Goal: Download file/media

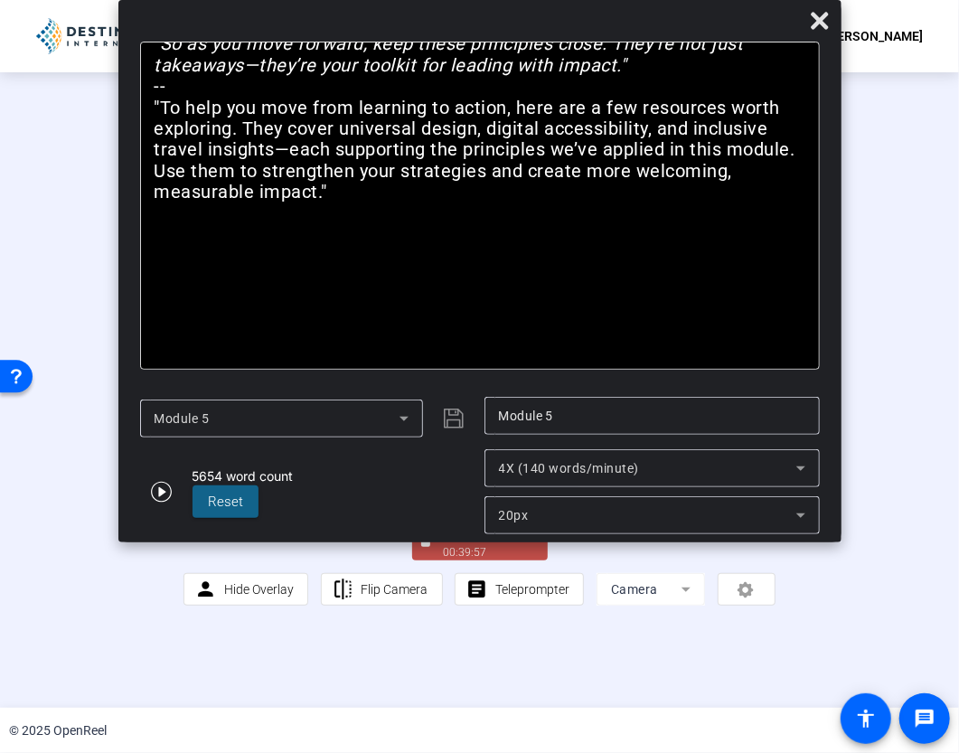
click at [451, 560] on div "00:39:57" at bounding box center [489, 552] width 90 height 16
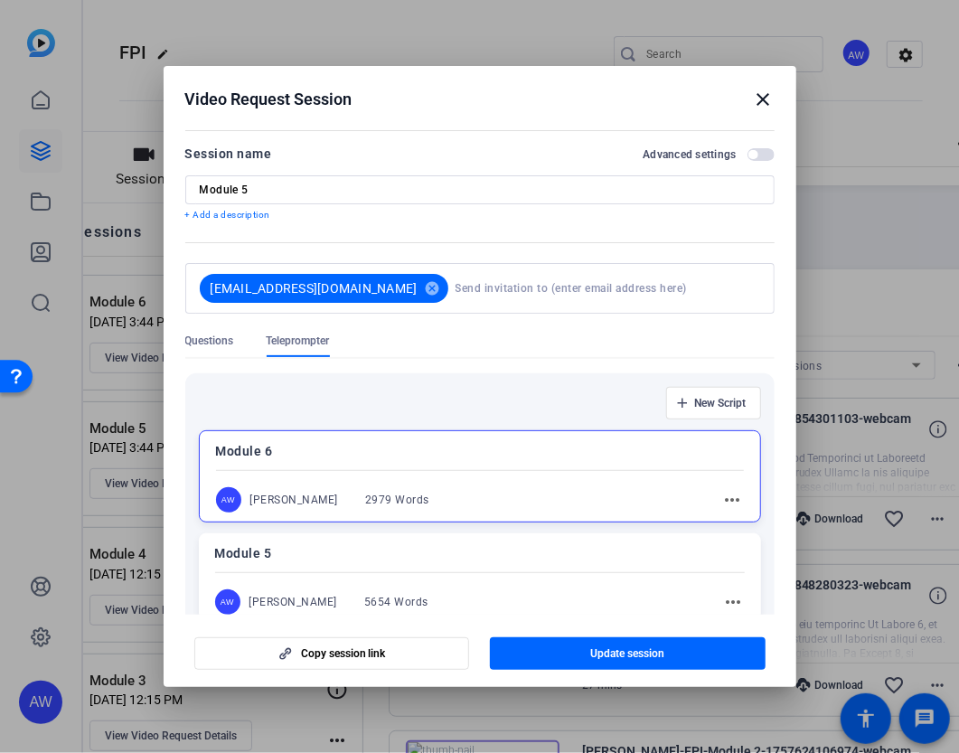
scroll to position [184, 0]
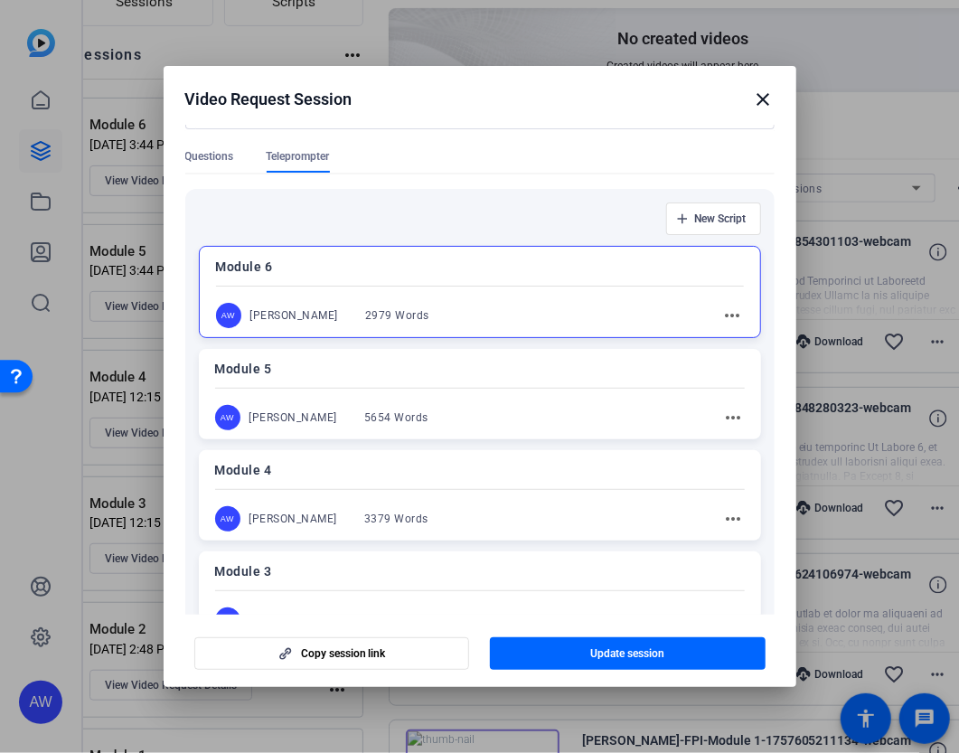
click at [722, 311] on mat-icon "more_horiz" at bounding box center [733, 316] width 22 height 22
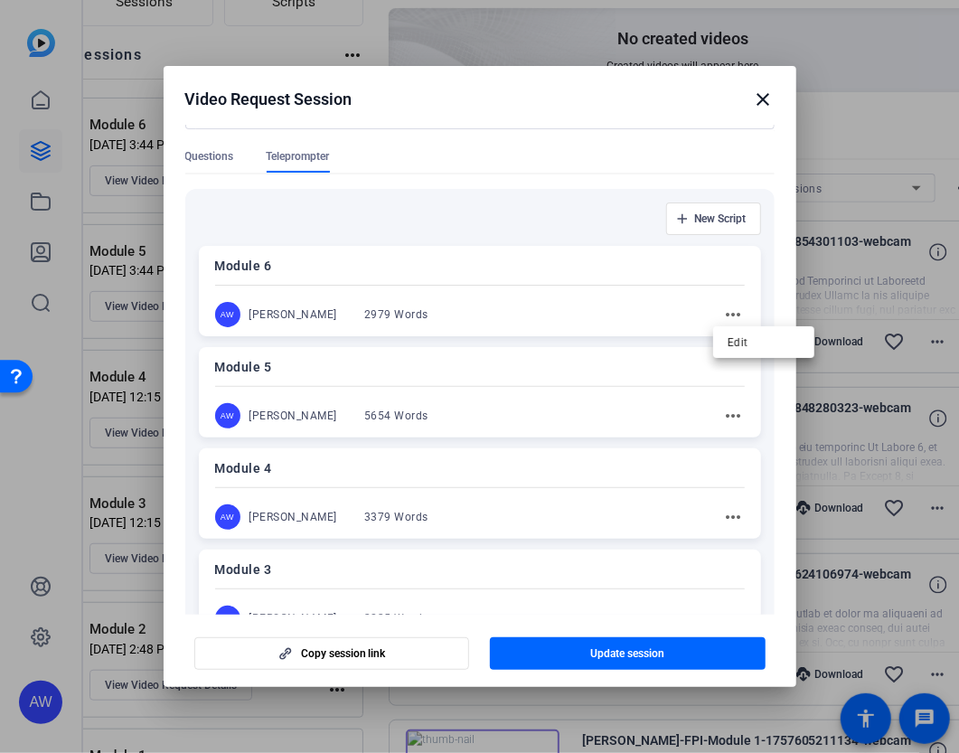
click at [502, 306] on div at bounding box center [479, 376] width 959 height 753
click at [475, 305] on div "AW Ava Wells 2979 Words more_horiz" at bounding box center [480, 314] width 530 height 25
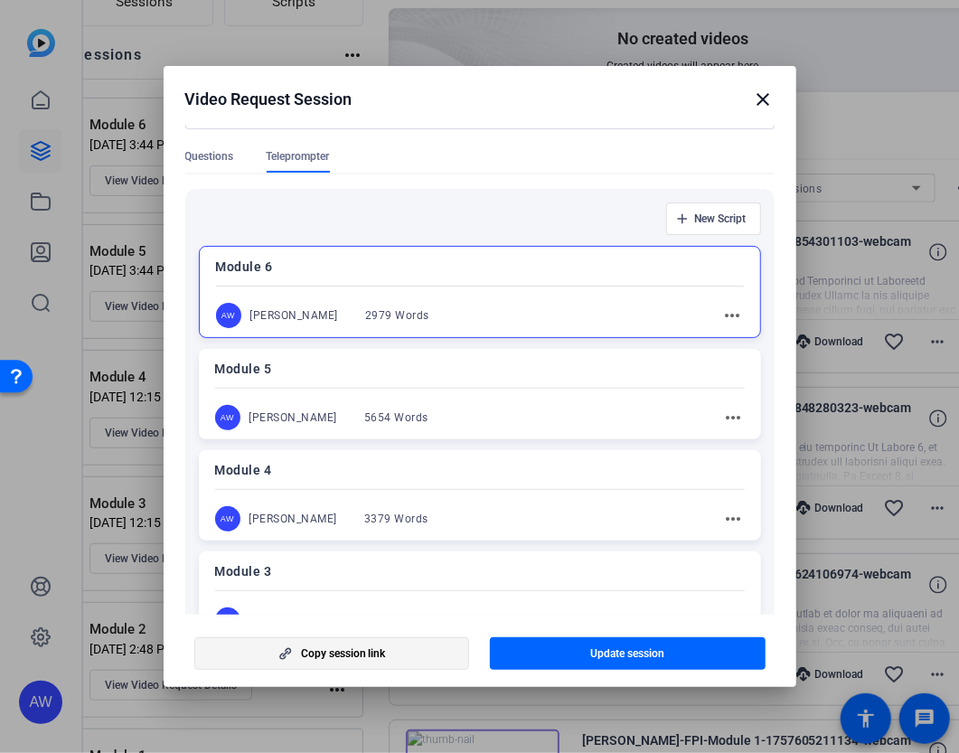
click at [272, 666] on span "button" at bounding box center [332, 653] width 274 height 43
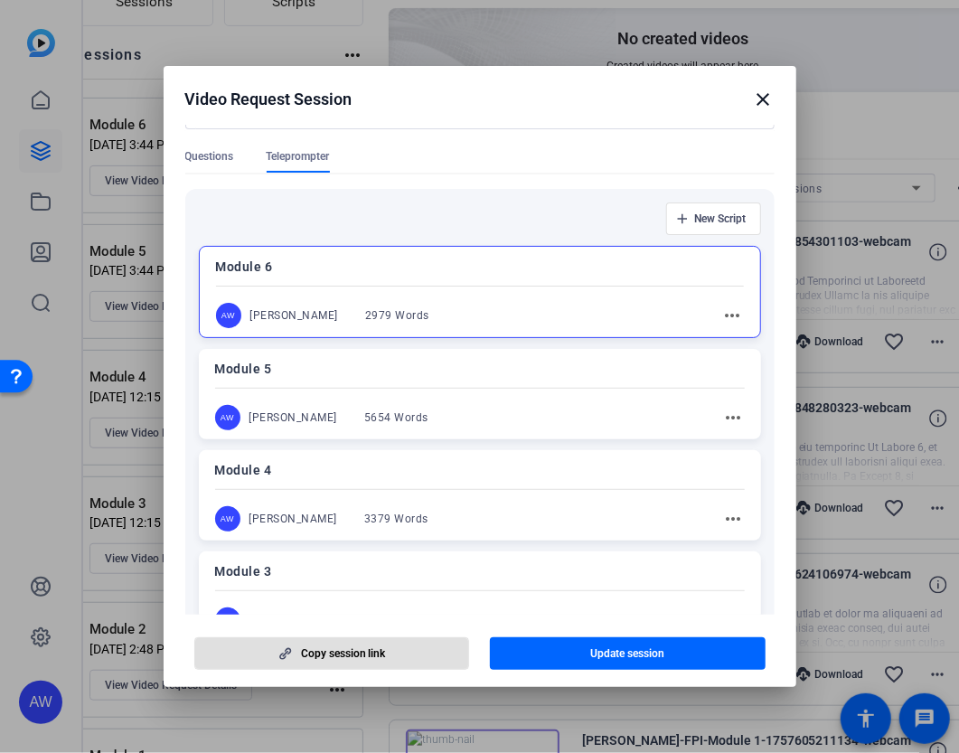
click at [269, 657] on span "button" at bounding box center [332, 653] width 274 height 43
click at [313, 647] on span "Copy session link" at bounding box center [343, 653] width 85 height 14
click at [723, 315] on mat-icon "more_horiz" at bounding box center [733, 316] width 22 height 22
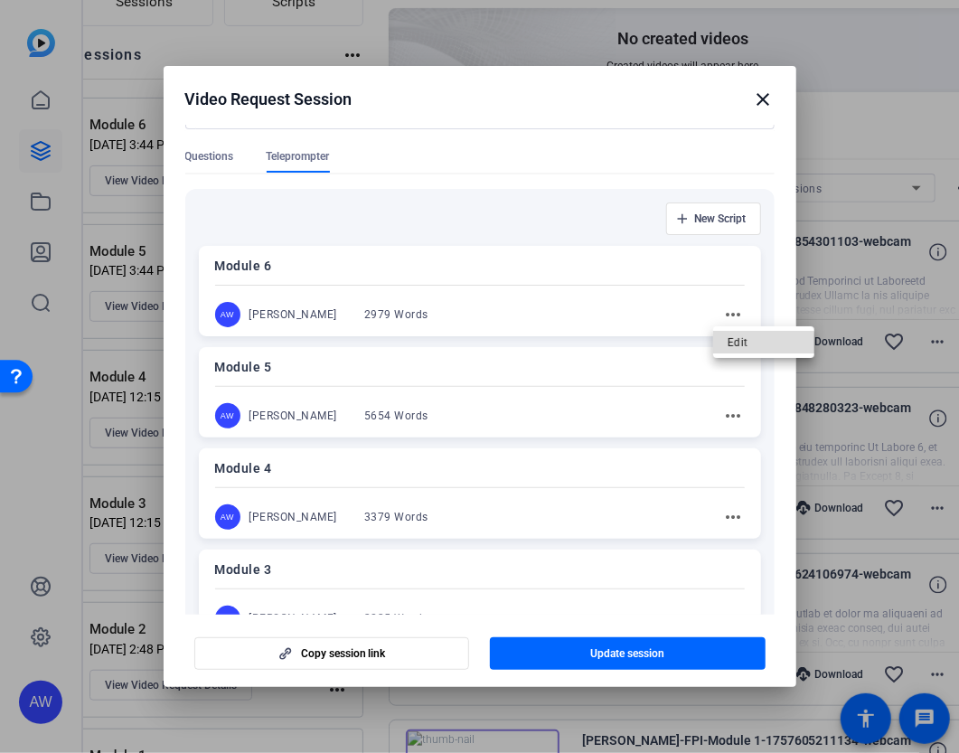
click at [736, 349] on span "Edit" at bounding box center [763, 342] width 72 height 22
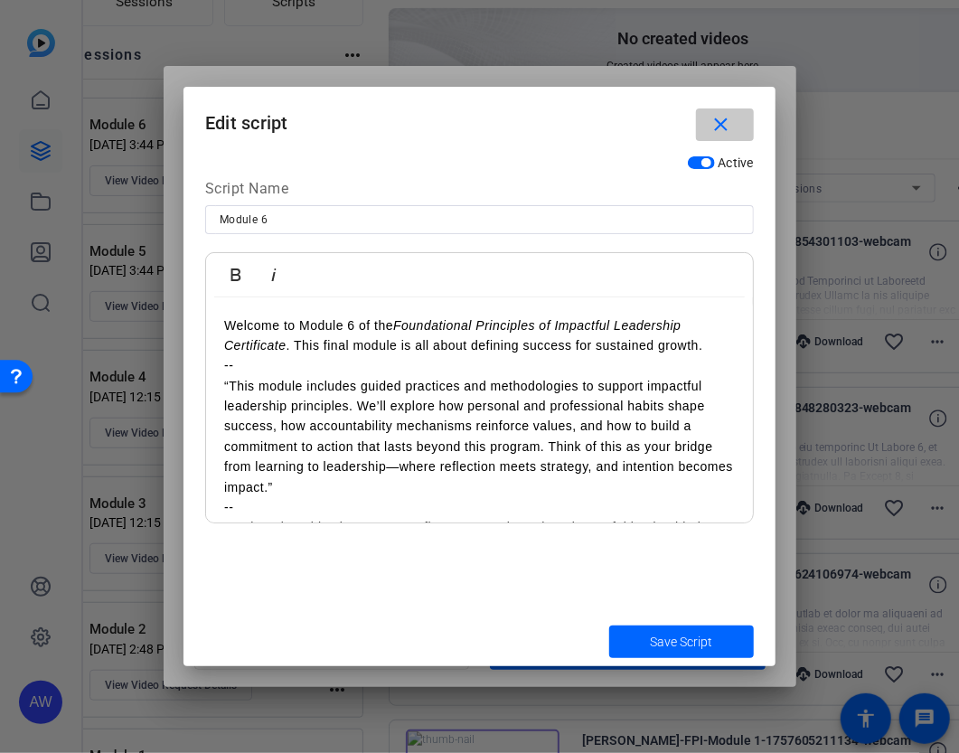
click at [735, 131] on span "button" at bounding box center [725, 124] width 58 height 43
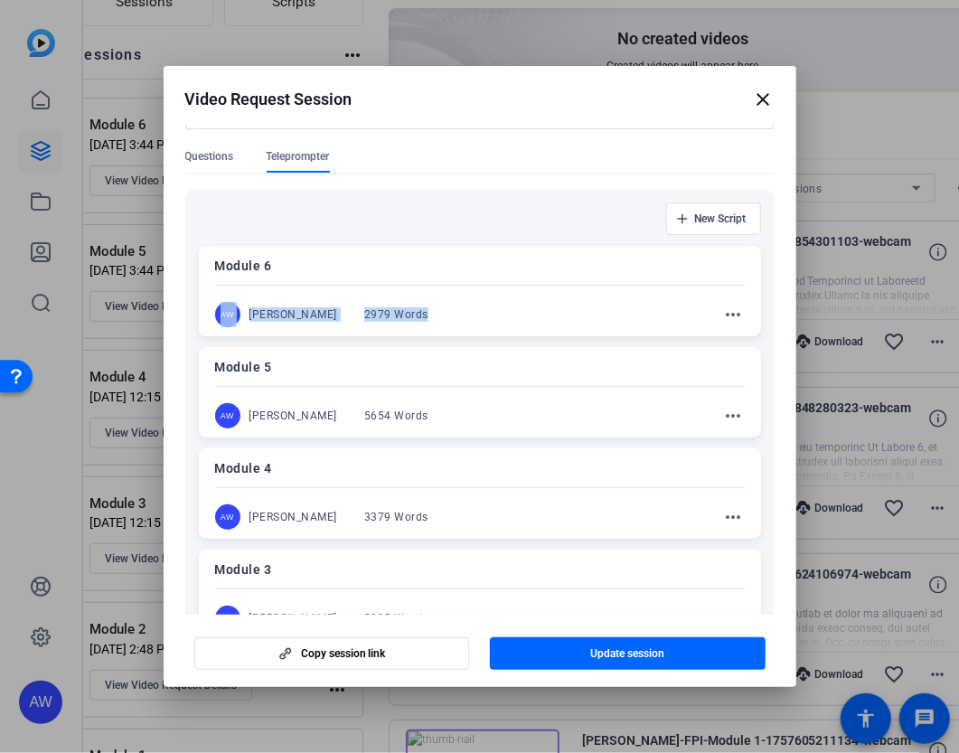
drag, startPoint x: 466, startPoint y: 285, endPoint x: 408, endPoint y: 295, distance: 58.7
click at [408, 295] on div "Module 6 AW Ava Wells 2979 Words more_horiz" at bounding box center [480, 291] width 562 height 90
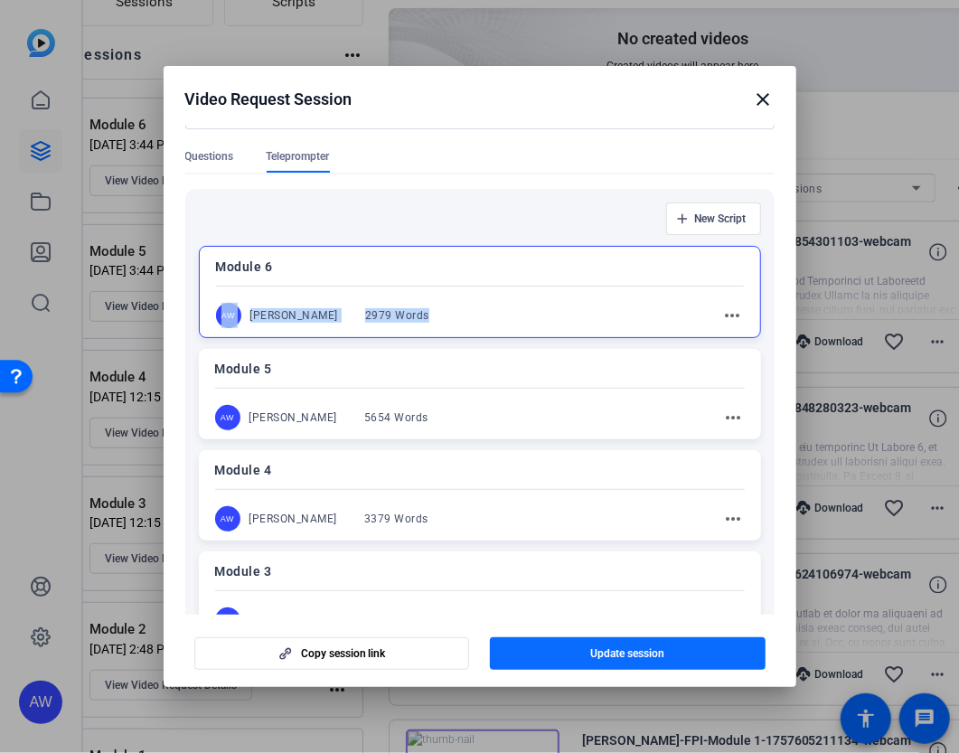
click at [530, 655] on span "button" at bounding box center [628, 653] width 276 height 43
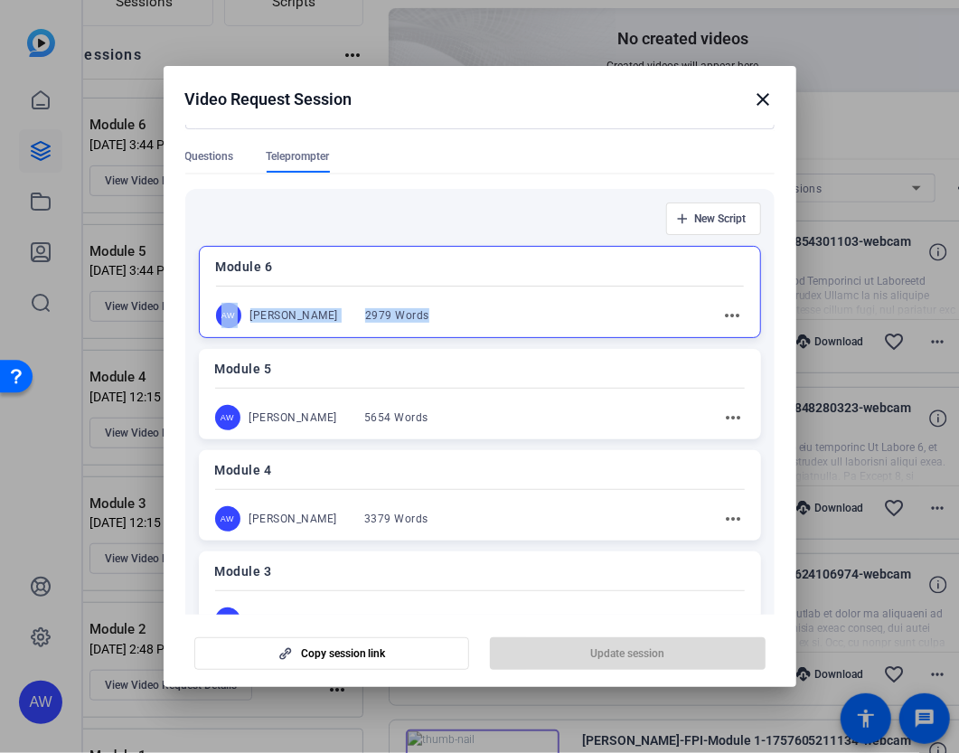
copy div "AW Ava Wells 2979 Words"
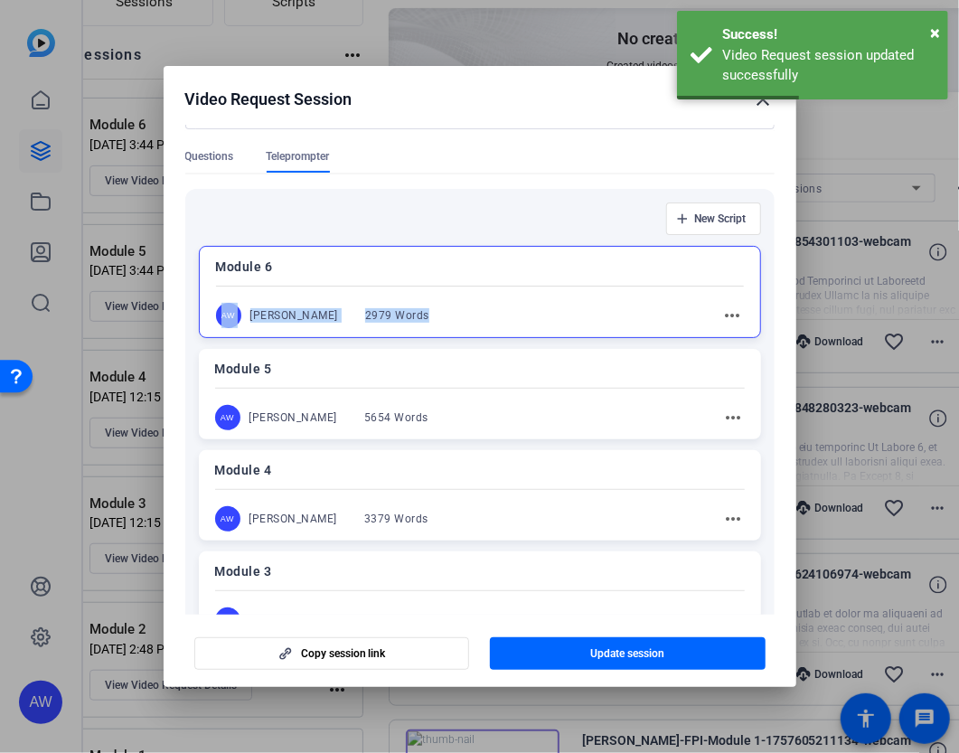
click at [764, 101] on mat-icon "close" at bounding box center [764, 100] width 22 height 22
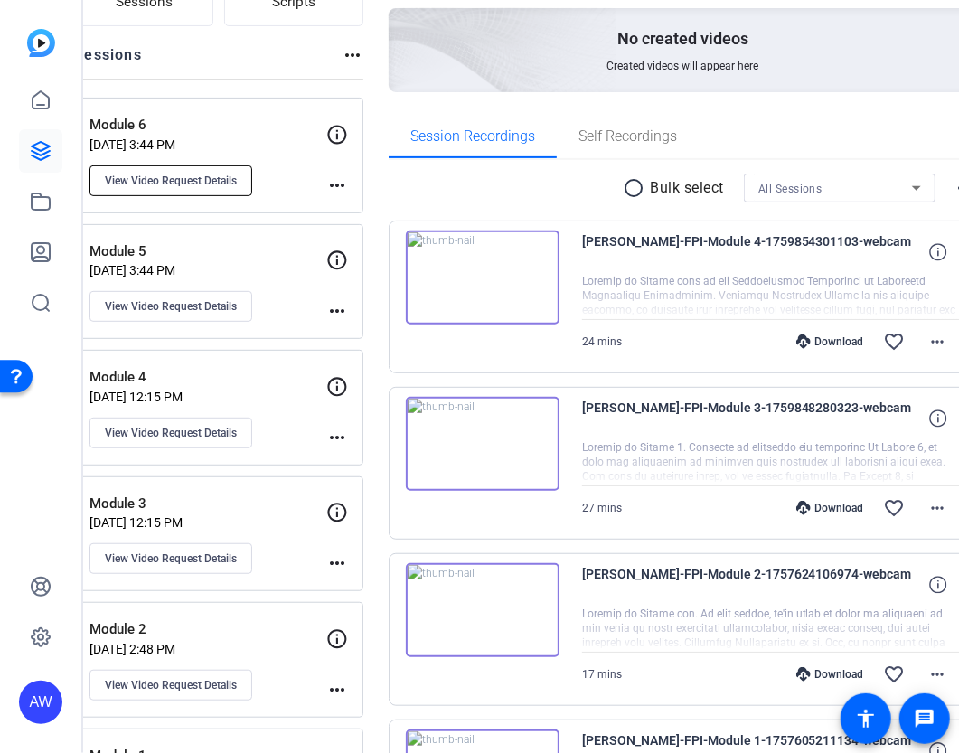
click at [220, 184] on span "View Video Request Details" at bounding box center [171, 181] width 132 height 14
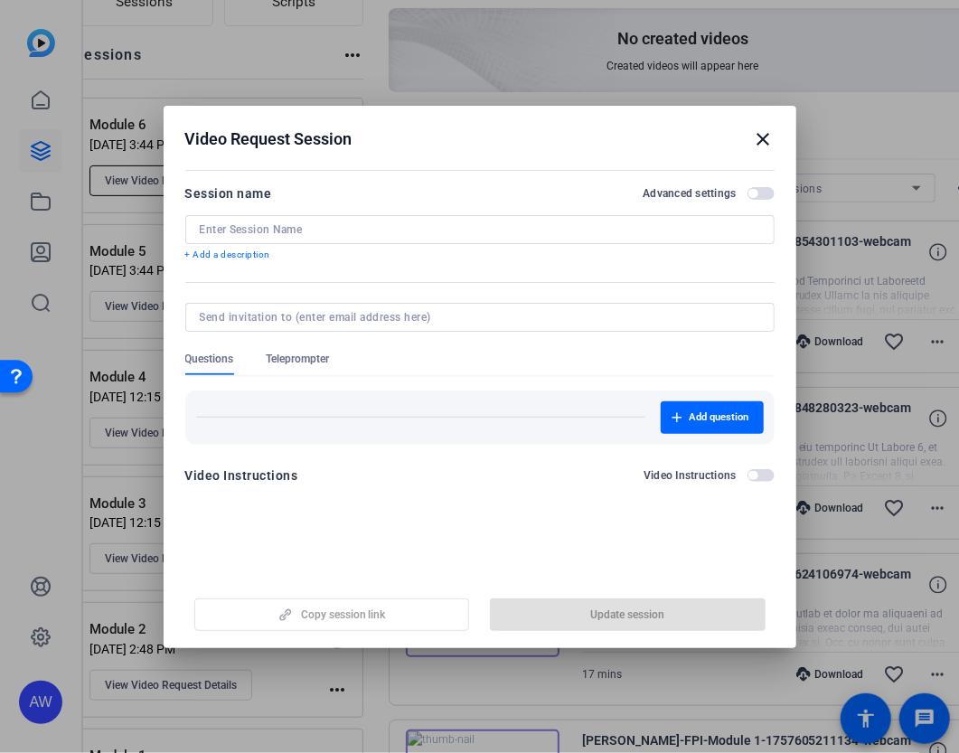
type input "Module 6"
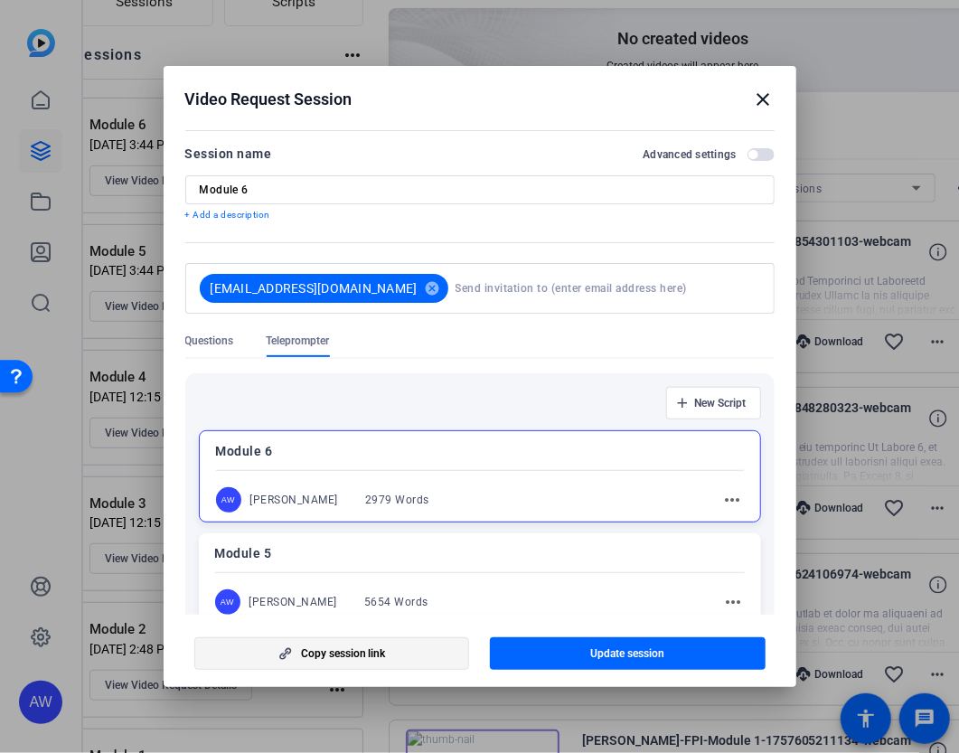
click at [324, 651] on span "Copy session link" at bounding box center [343, 653] width 85 height 14
click at [752, 108] on div "Video Request Session close" at bounding box center [479, 100] width 589 height 22
click at [759, 102] on mat-icon "close" at bounding box center [764, 100] width 22 height 22
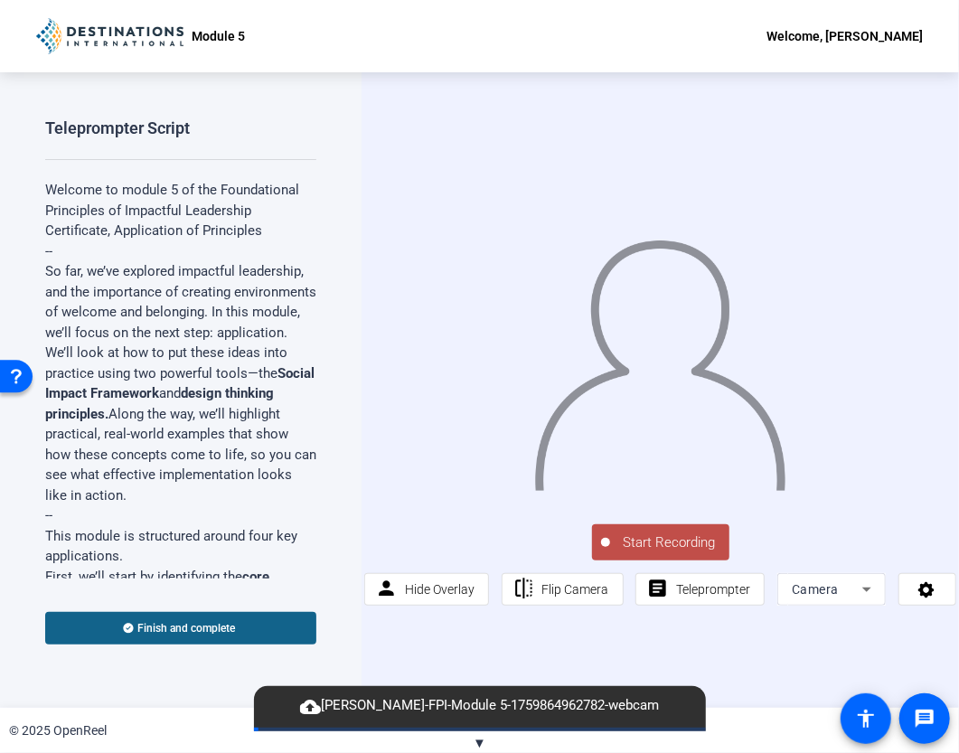
click at [605, 57] on div "Module 5 Welcome, Ava Wells" at bounding box center [479, 36] width 959 height 72
click at [687, 587] on span "Teleprompter" at bounding box center [713, 589] width 74 height 14
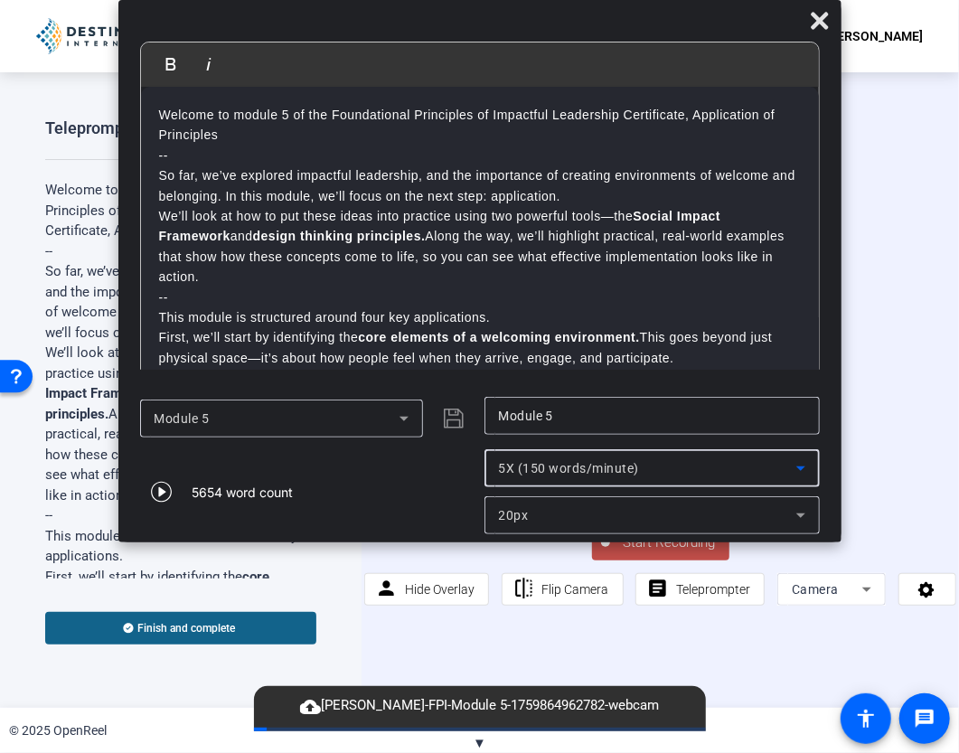
click at [535, 468] on span "5X (150 words/minute)" at bounding box center [569, 468] width 141 height 14
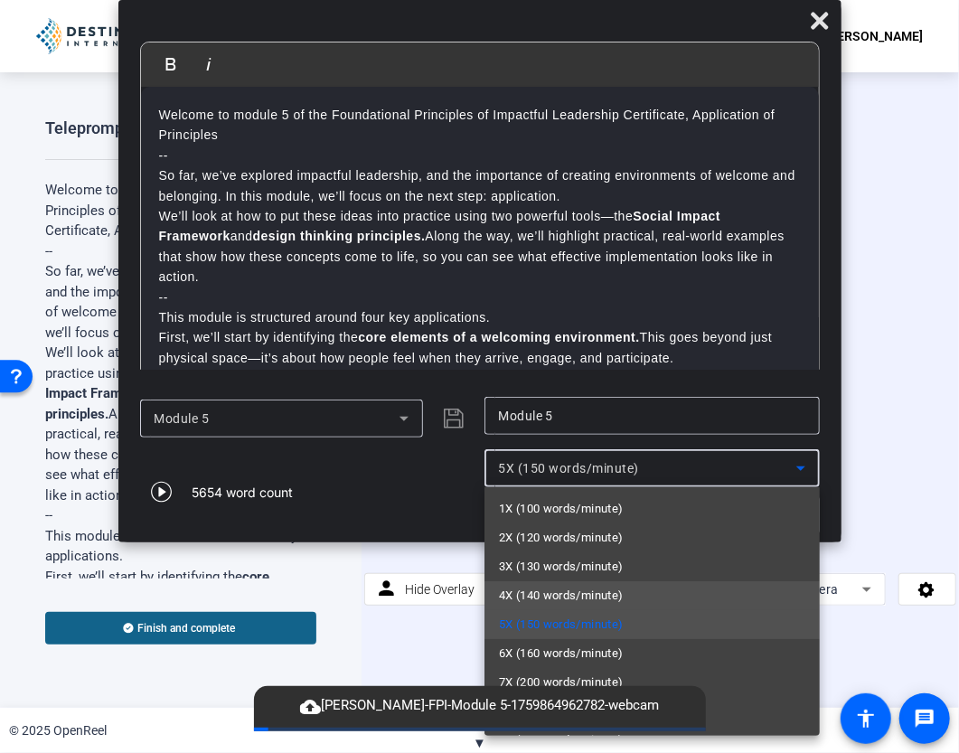
click at [526, 592] on span "4X (140 words/minute)" at bounding box center [561, 596] width 125 height 22
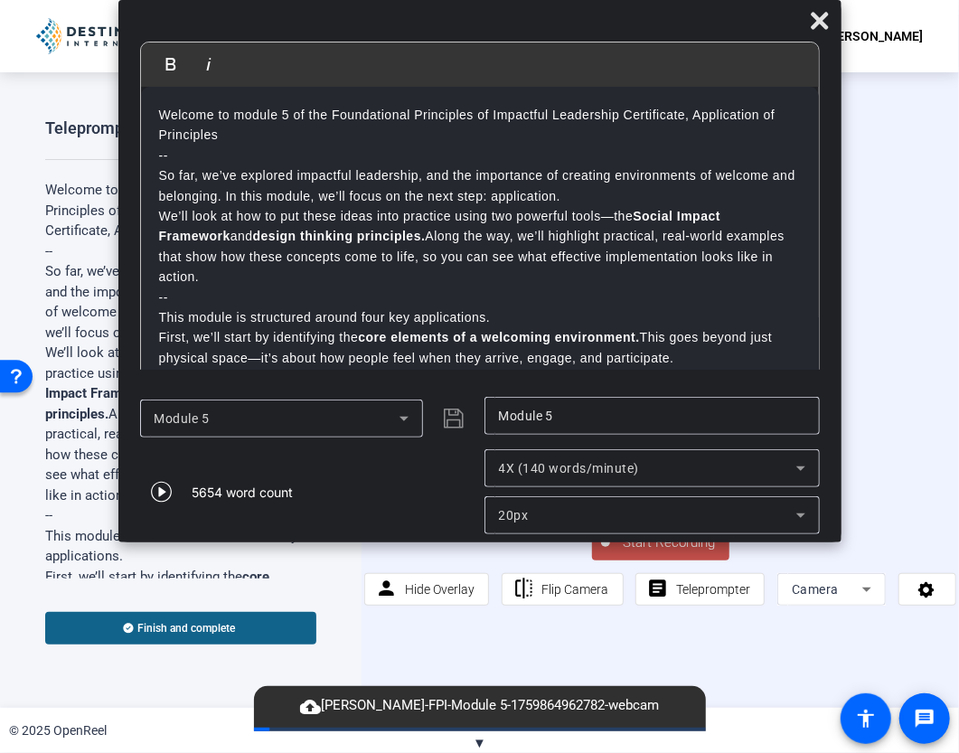
click at [508, 503] on div "20px" at bounding box center [652, 515] width 306 height 38
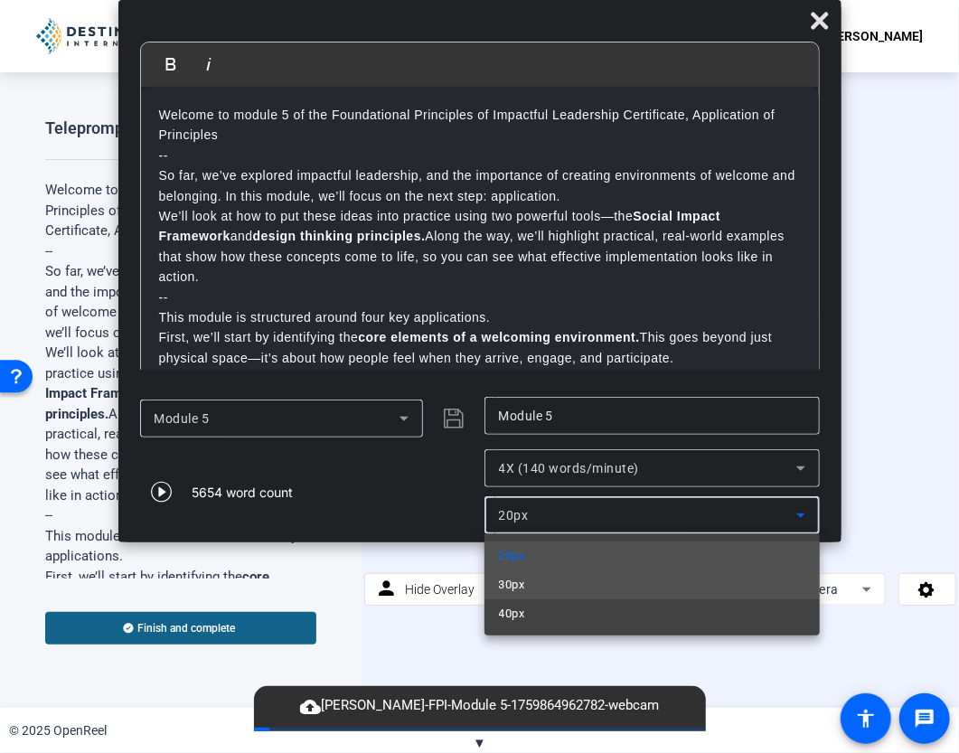
click at [530, 579] on mat-option "30px" at bounding box center [651, 584] width 335 height 29
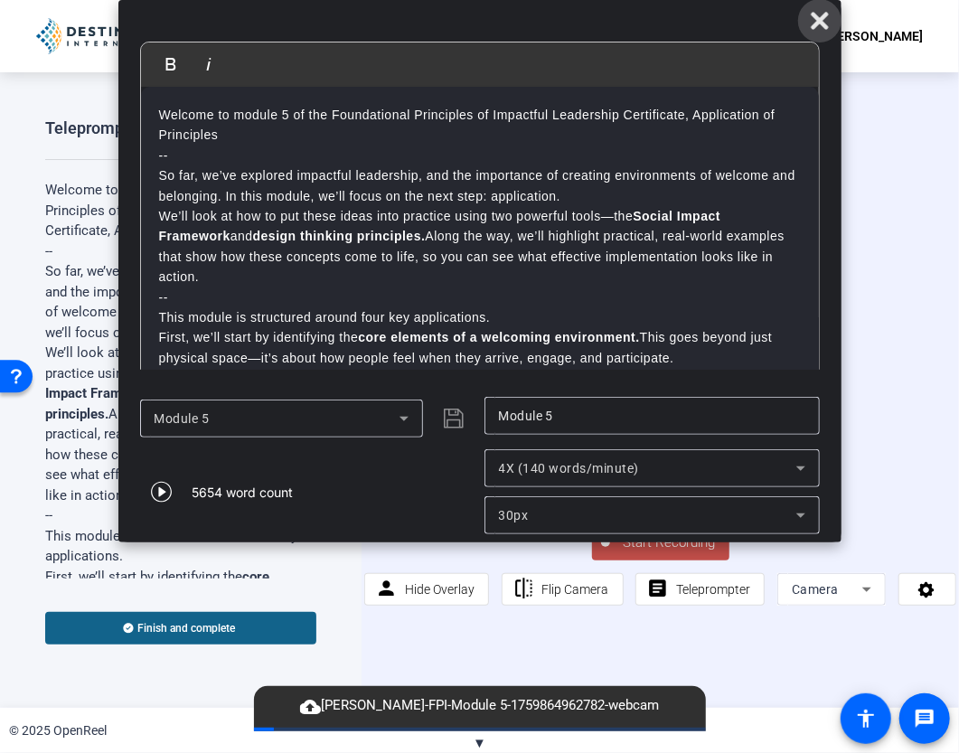
click at [821, 15] on icon at bounding box center [820, 21] width 22 height 22
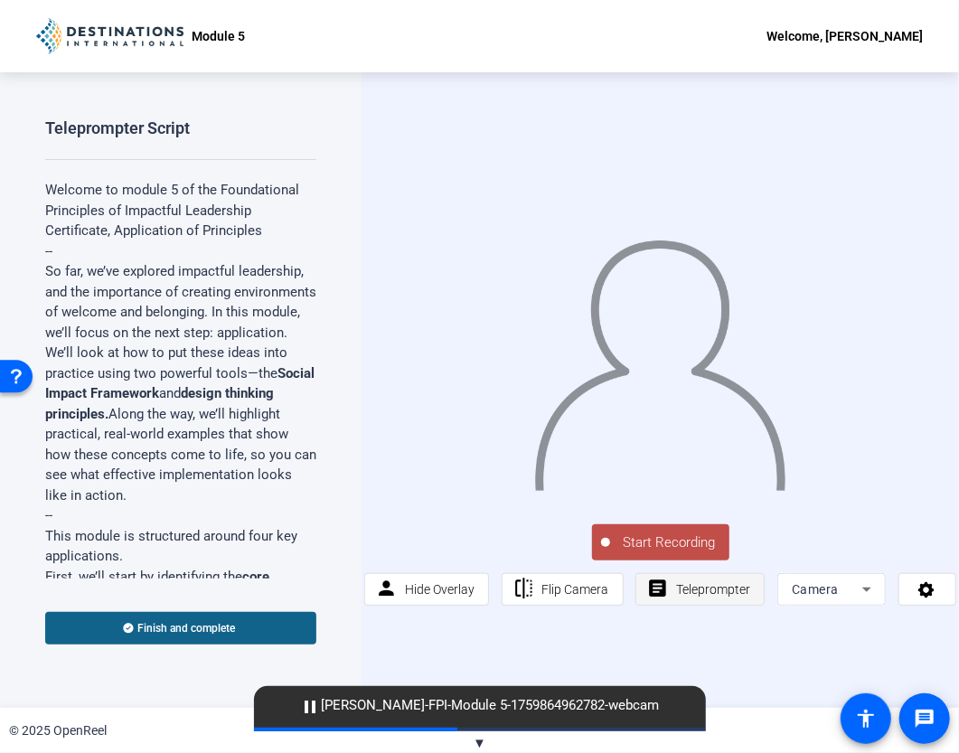
click at [685, 595] on span "Teleprompter" at bounding box center [713, 589] width 74 height 14
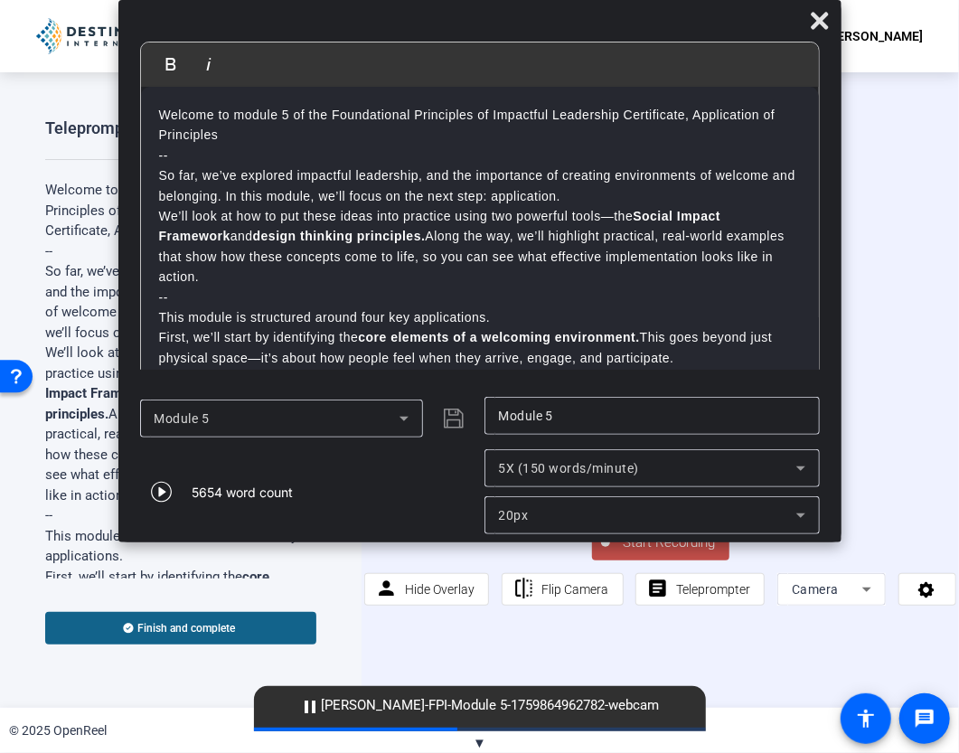
click at [625, 465] on span "5X (150 words/minute)" at bounding box center [569, 468] width 141 height 14
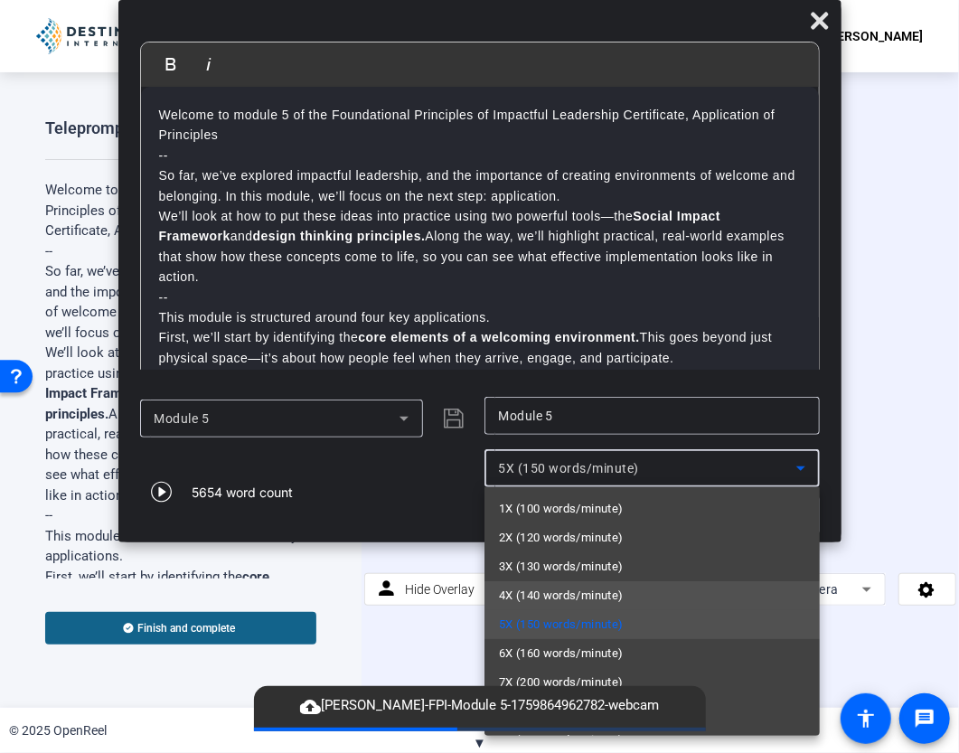
click at [593, 592] on span "4X (140 words/minute)" at bounding box center [561, 596] width 125 height 22
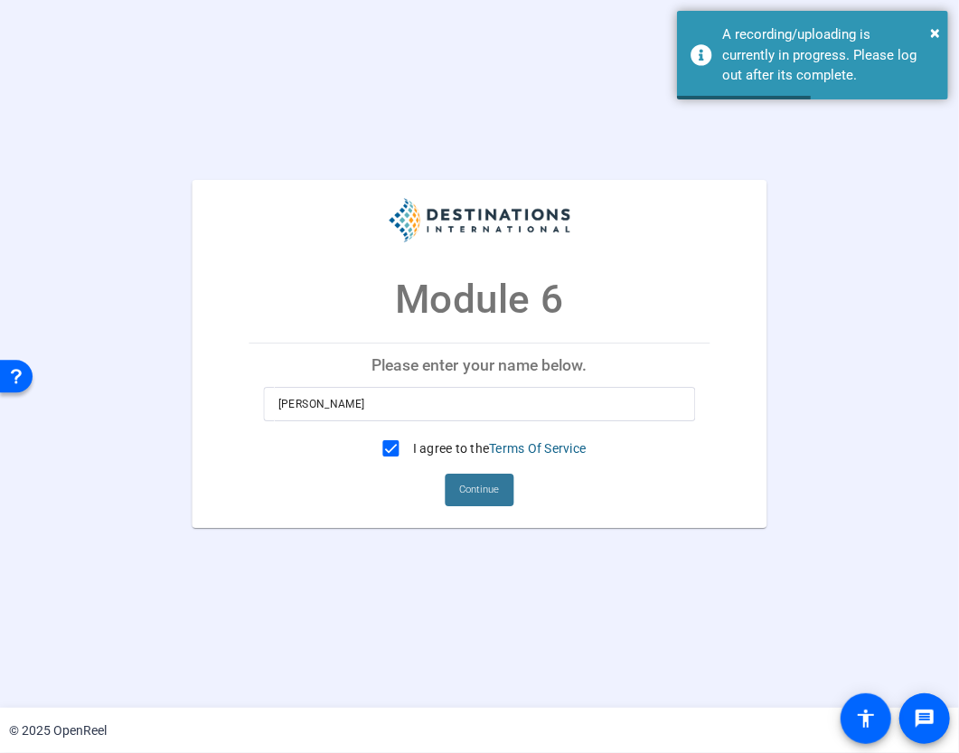
click at [502, 487] on span at bounding box center [480, 489] width 69 height 43
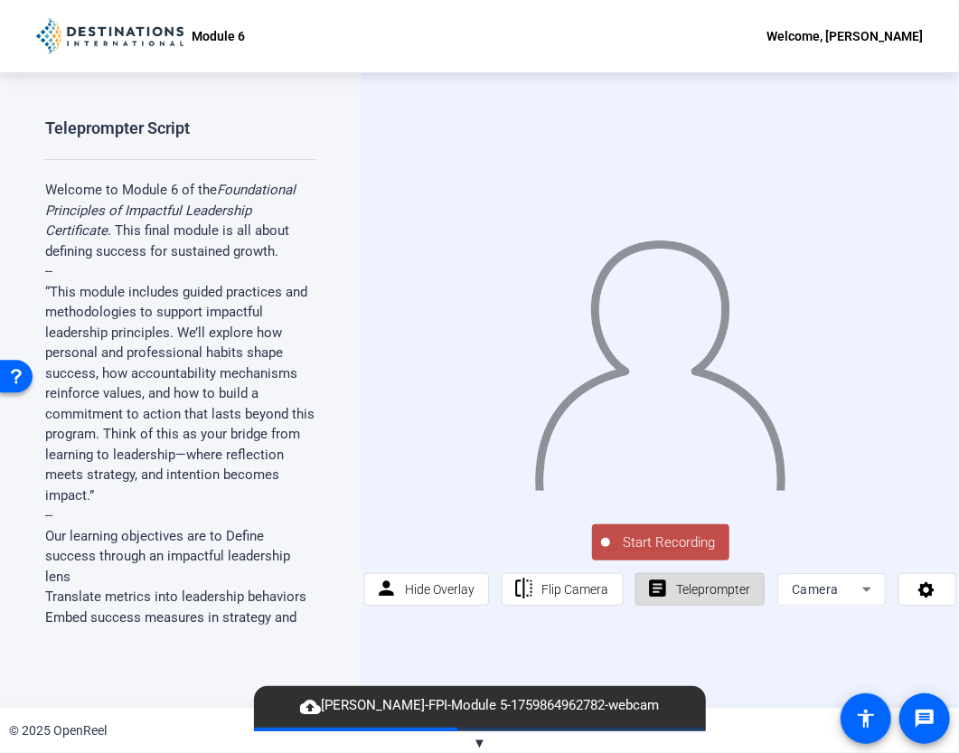
click at [694, 583] on span "Teleprompter" at bounding box center [713, 589] width 74 height 14
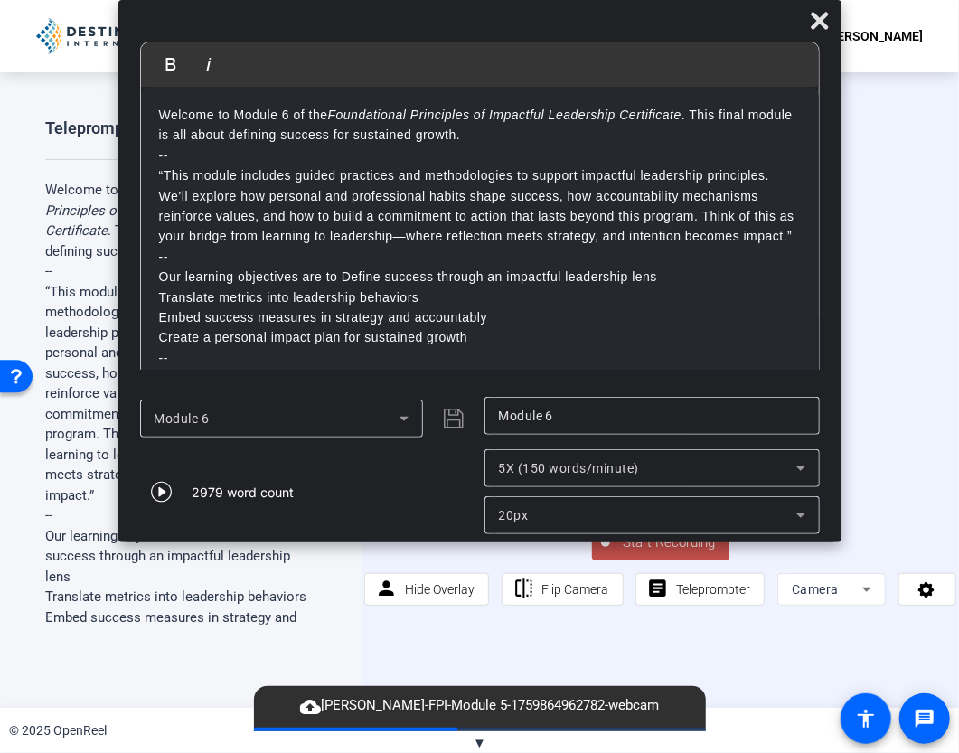
click at [549, 462] on span "5X (150 words/minute)" at bounding box center [569, 468] width 141 height 14
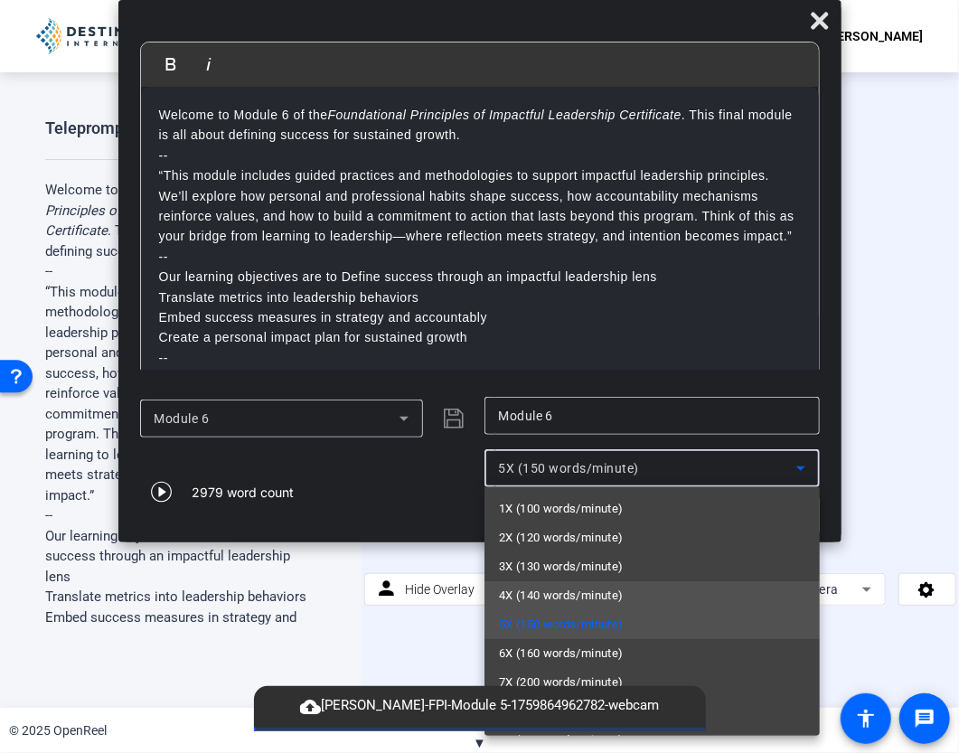
click at [547, 594] on span "4X (140 words/minute)" at bounding box center [561, 596] width 125 height 22
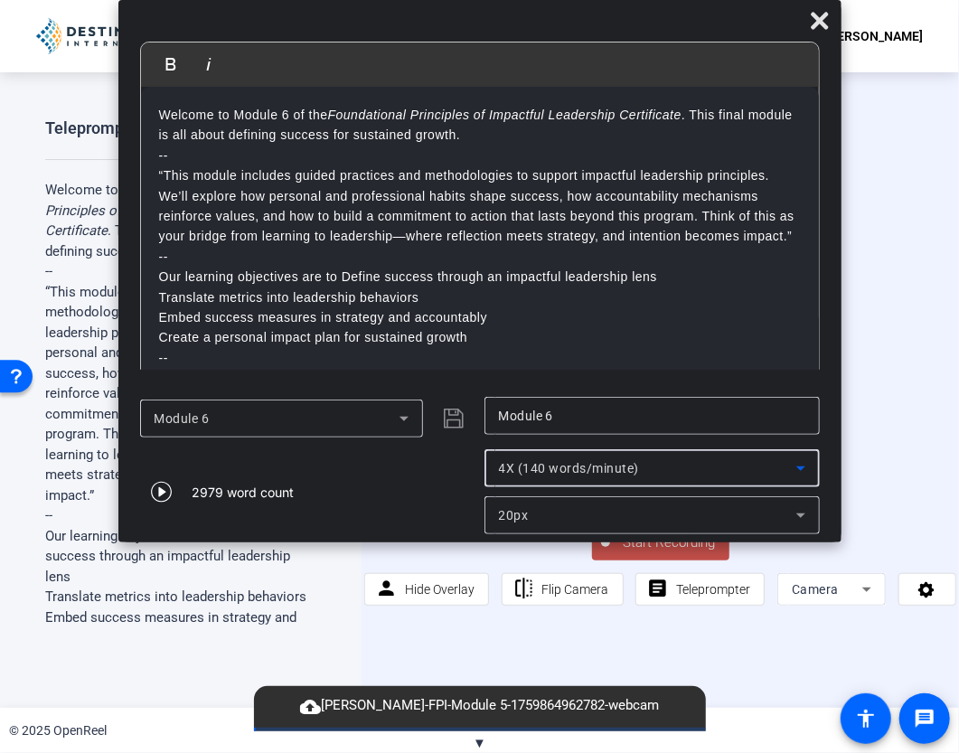
click at [534, 513] on div "20px" at bounding box center [647, 515] width 297 height 22
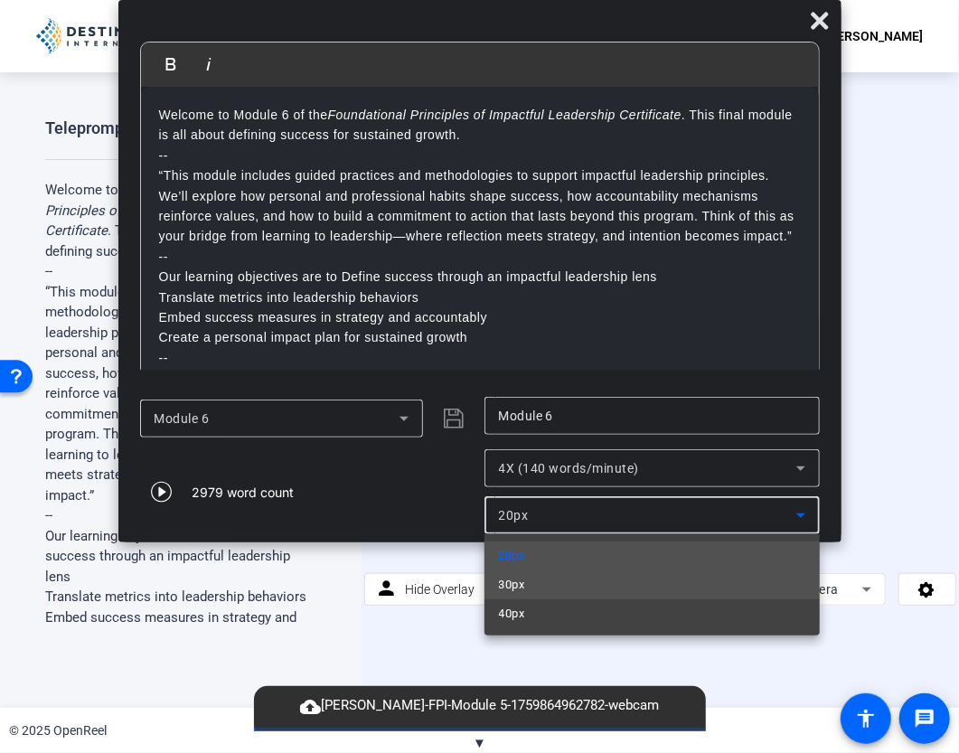
click at [535, 587] on mat-option "30px" at bounding box center [651, 584] width 335 height 29
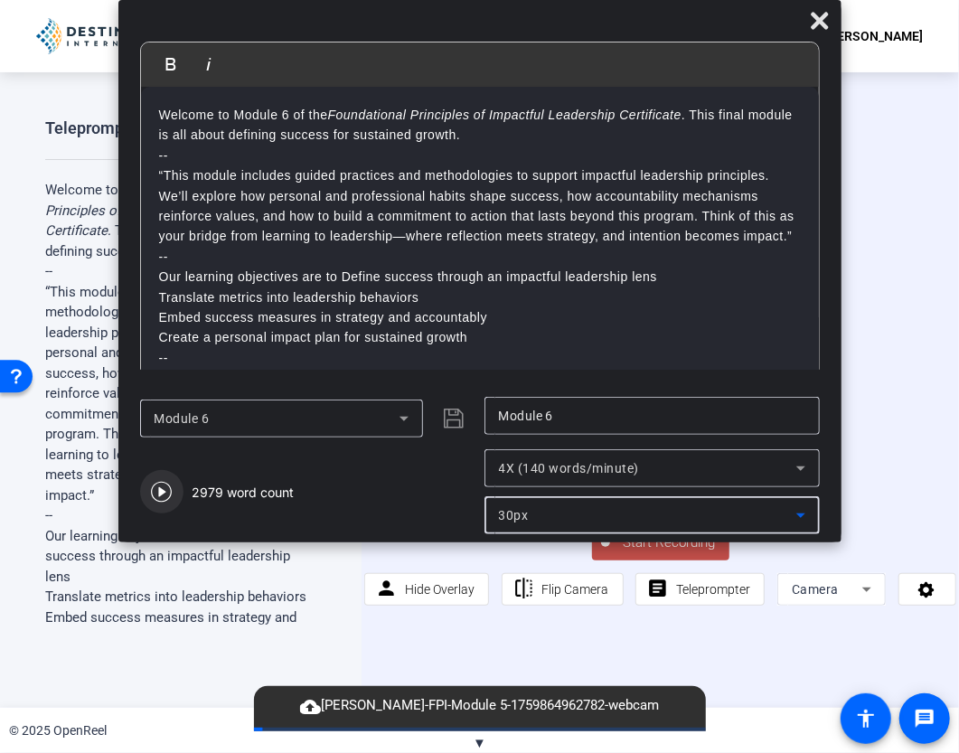
click at [158, 494] on icon "button" at bounding box center [161, 492] width 21 height 21
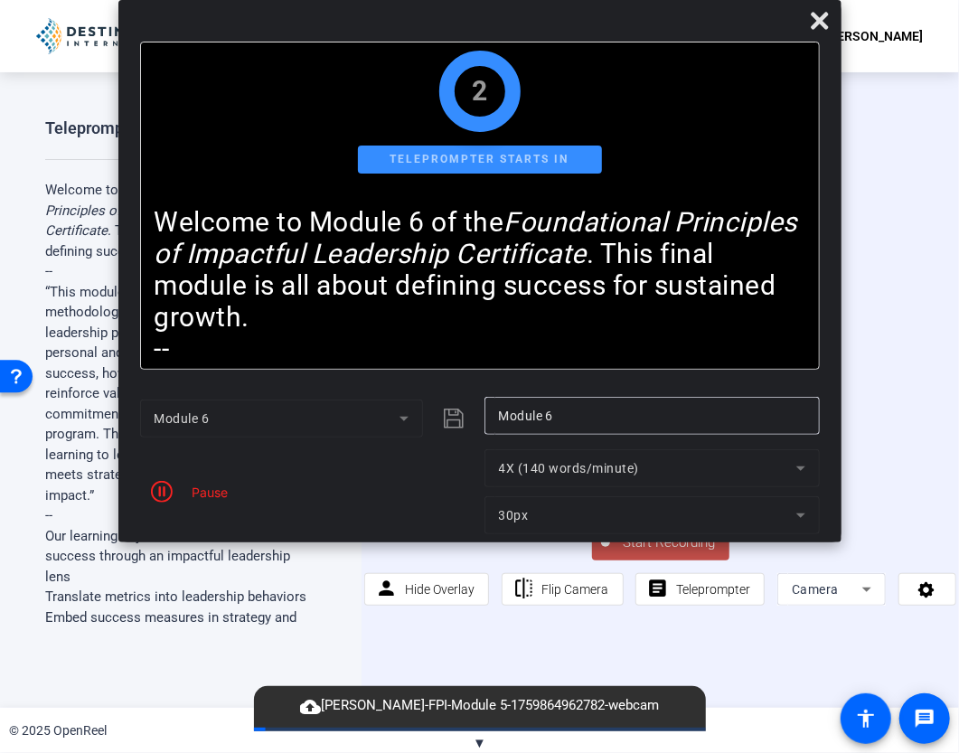
click at [696, 554] on button "Start Recording" at bounding box center [660, 542] width 137 height 36
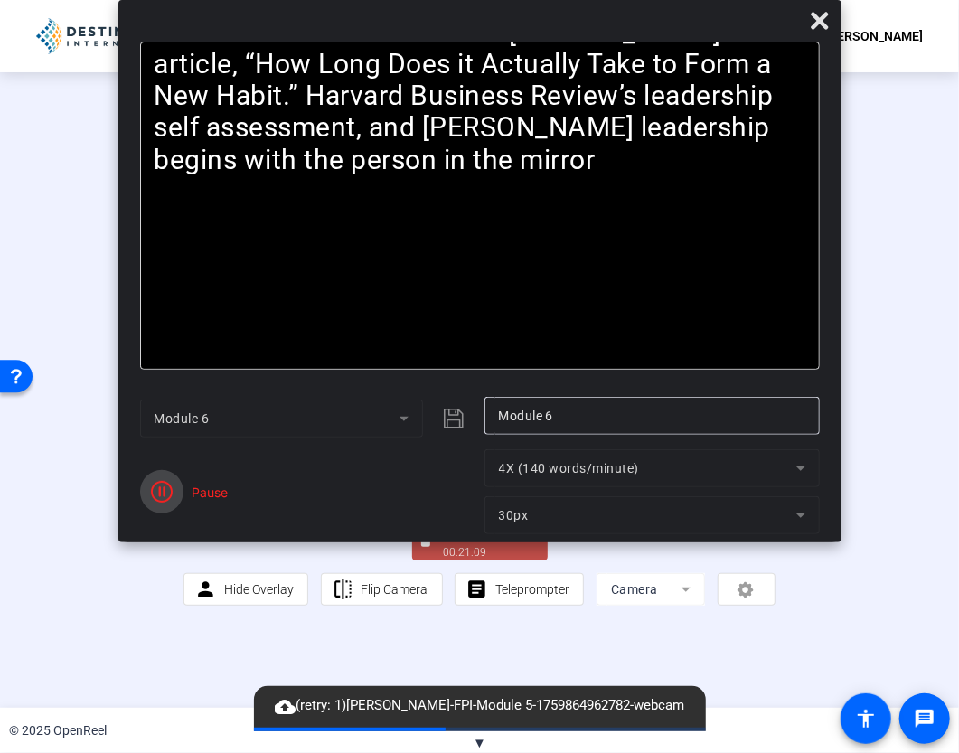
click at [161, 495] on icon "button" at bounding box center [162, 492] width 22 height 22
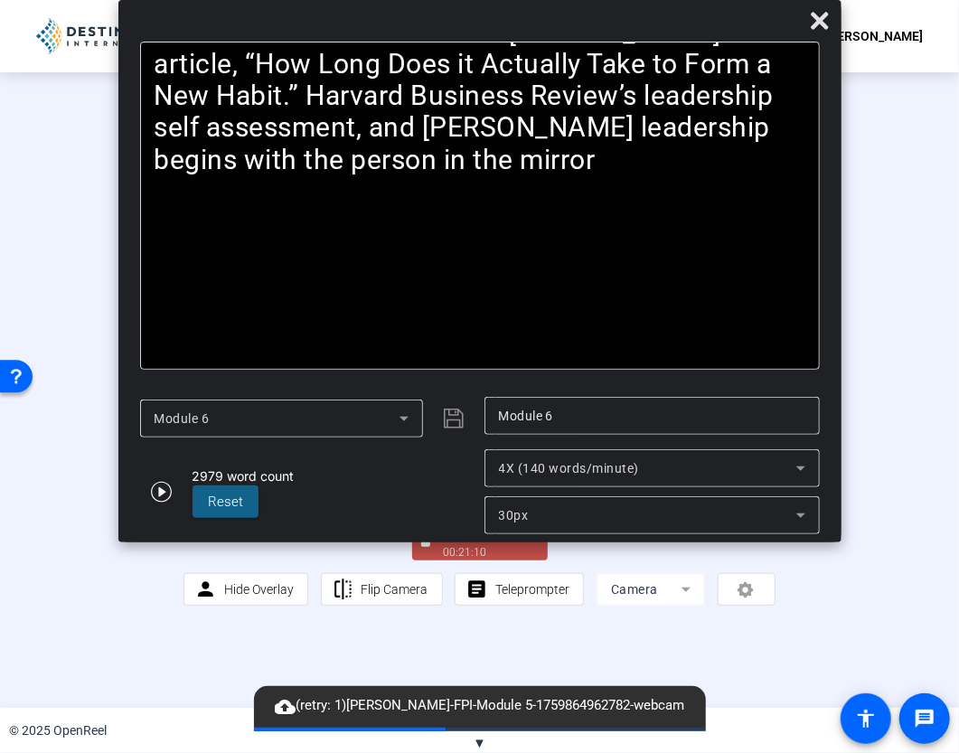
click at [475, 560] on div "00:21:10" at bounding box center [489, 552] width 90 height 16
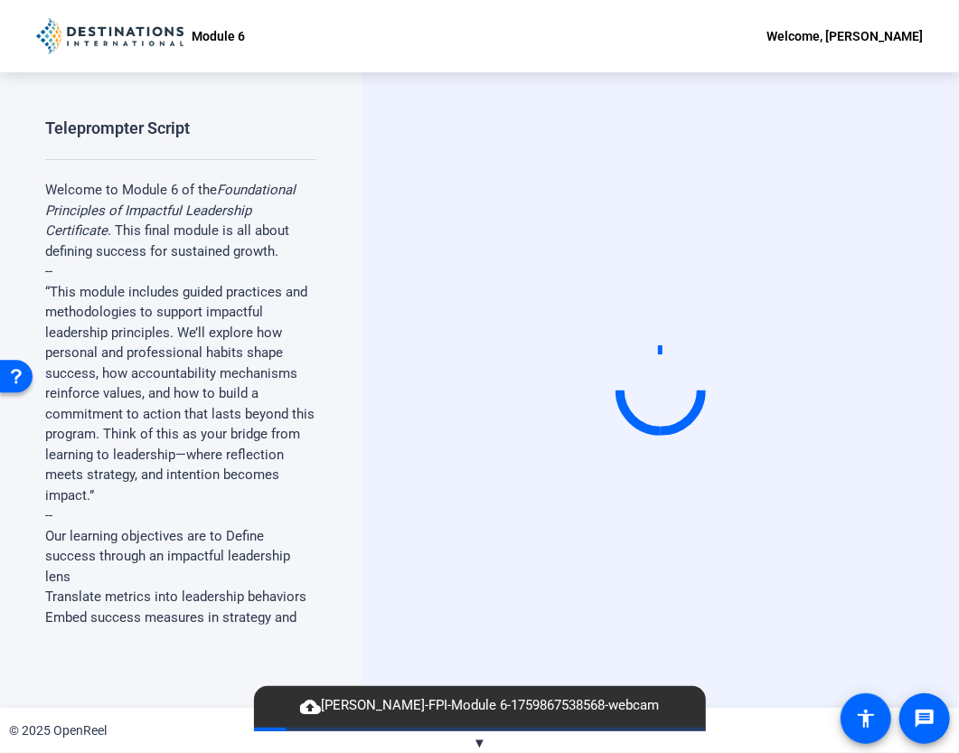
click at [901, 131] on div "Start Recording" at bounding box center [659, 389] width 597 height 635
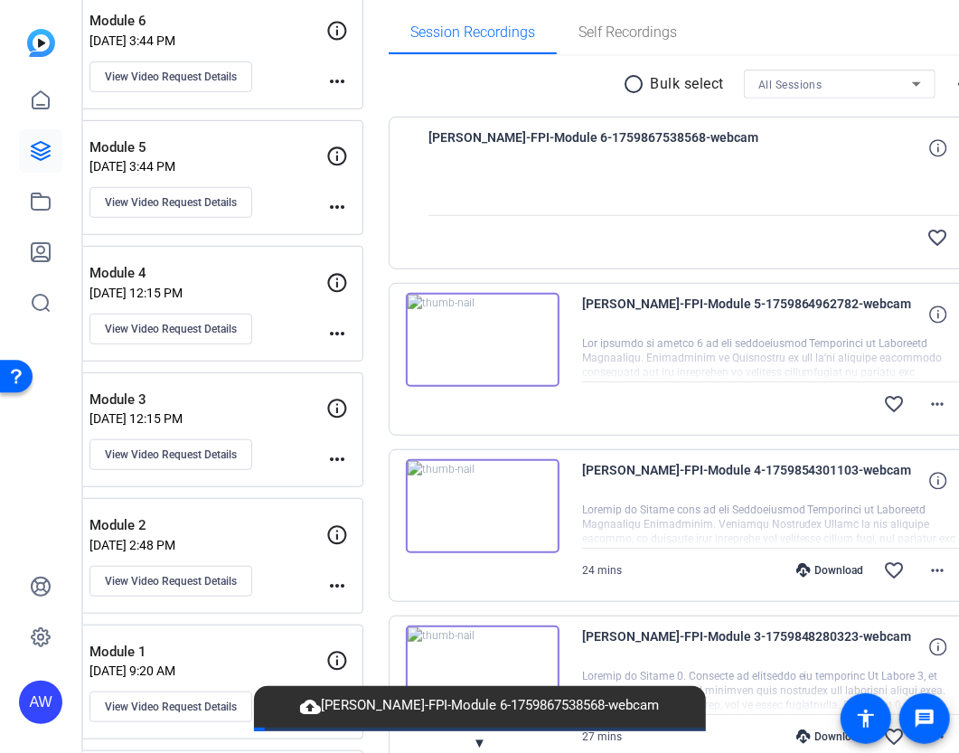
scroll to position [280, 0]
click at [927, 409] on mat-icon "more_horiz" at bounding box center [938, 405] width 22 height 22
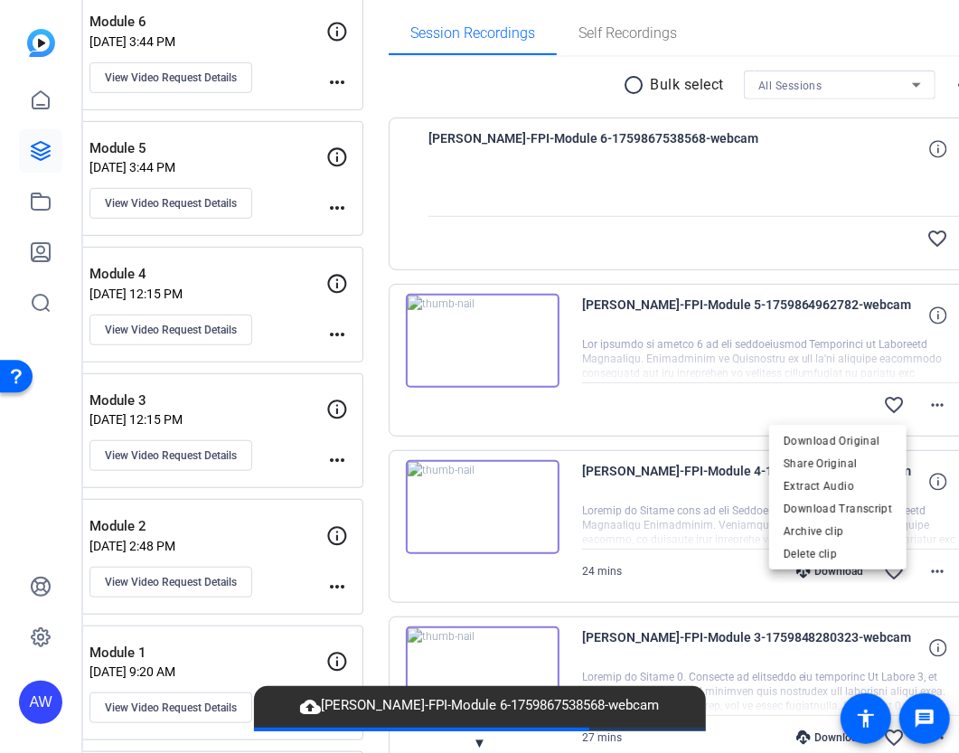
drag, startPoint x: 613, startPoint y: 424, endPoint x: 600, endPoint y: 448, distance: 27.5
click at [600, 448] on div at bounding box center [479, 376] width 959 height 753
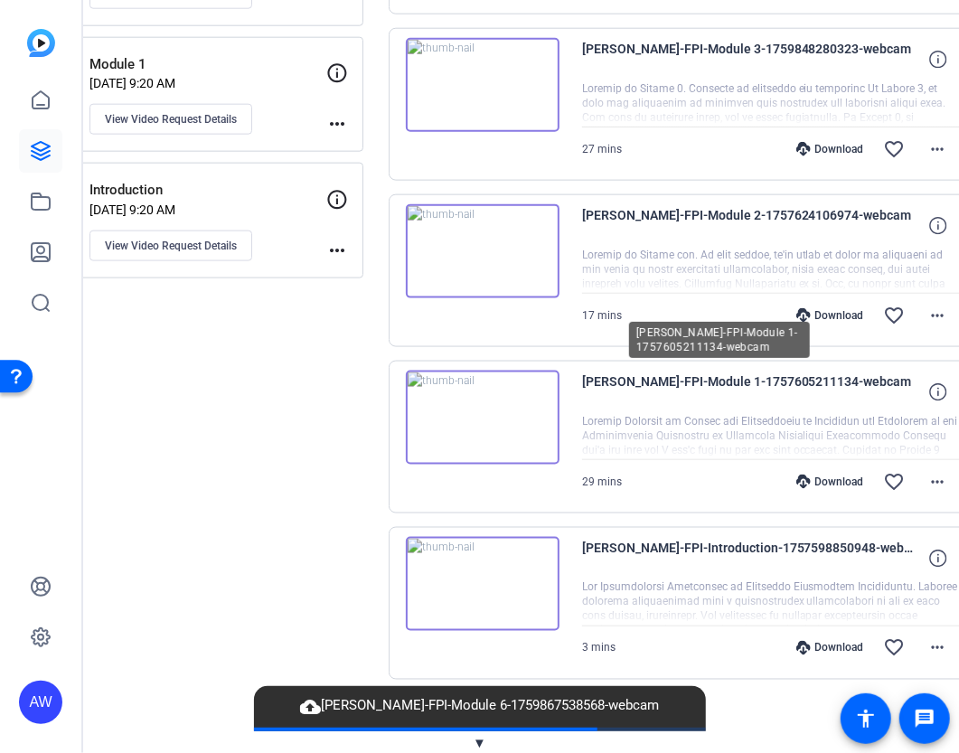
scroll to position [221, 0]
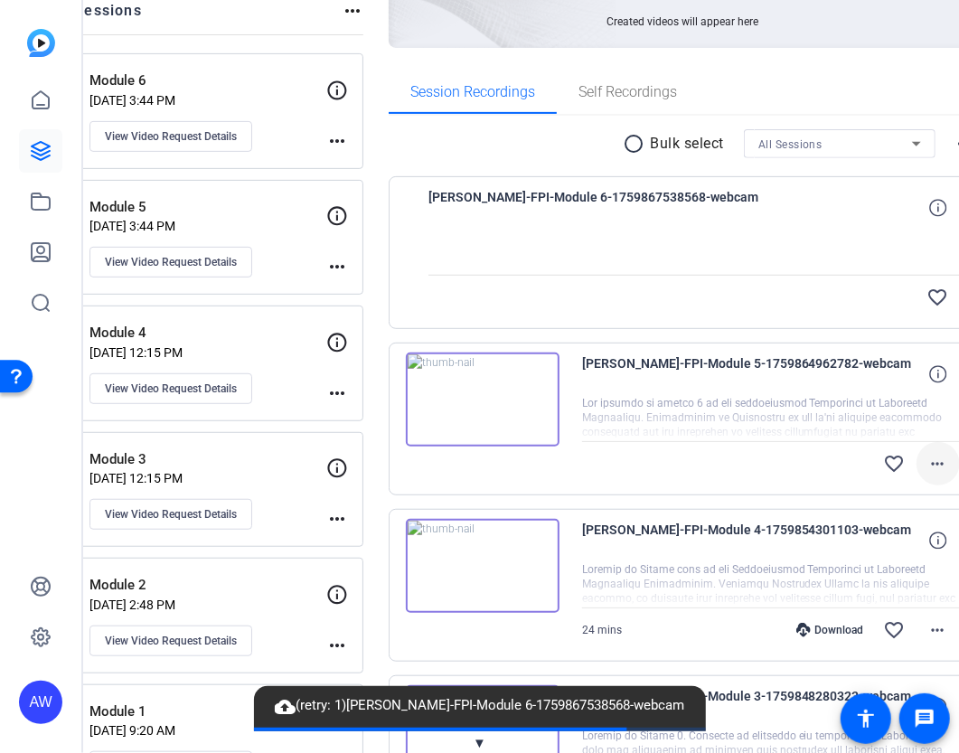
click at [927, 464] on mat-icon "more_horiz" at bounding box center [938, 464] width 22 height 22
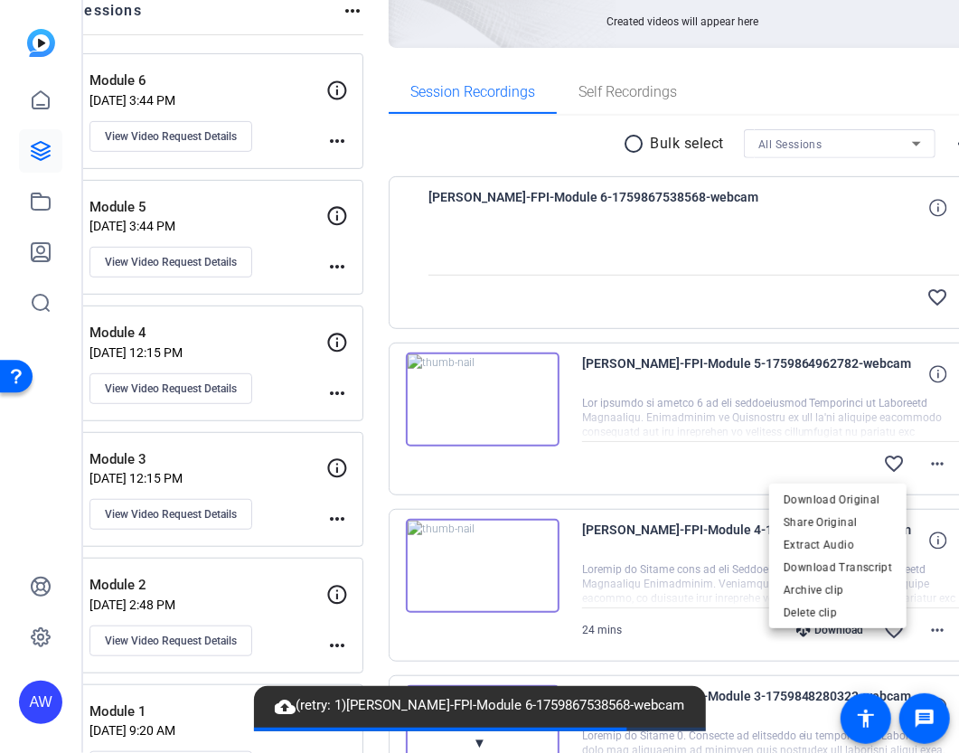
click at [738, 319] on div at bounding box center [479, 376] width 959 height 753
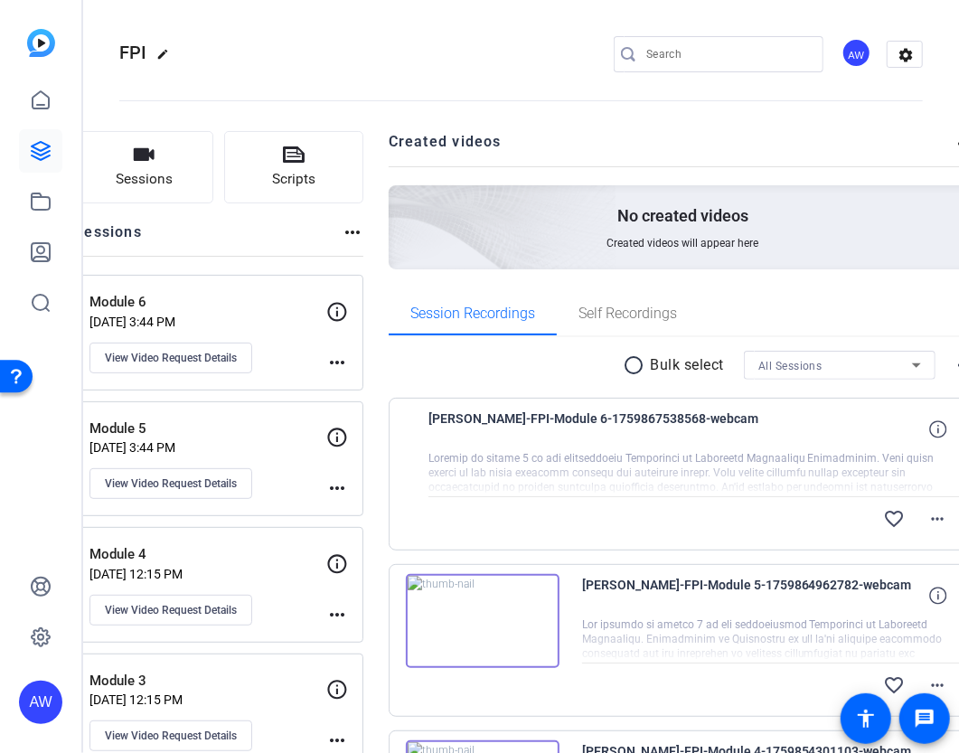
scroll to position [79, 0]
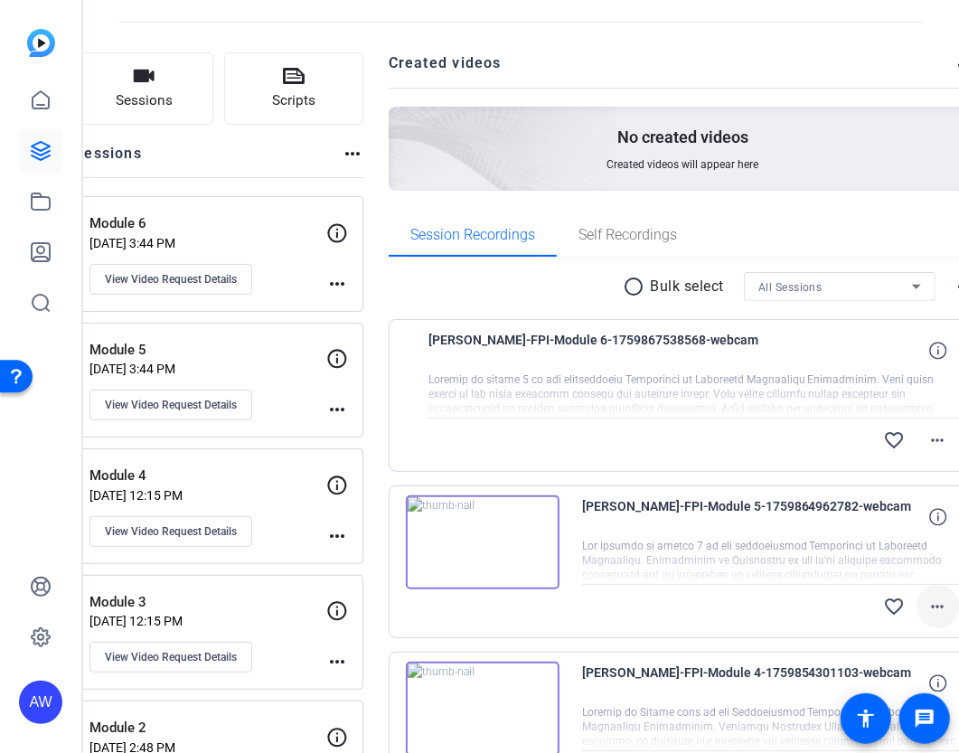
click at [927, 610] on mat-icon "more_horiz" at bounding box center [938, 607] width 22 height 22
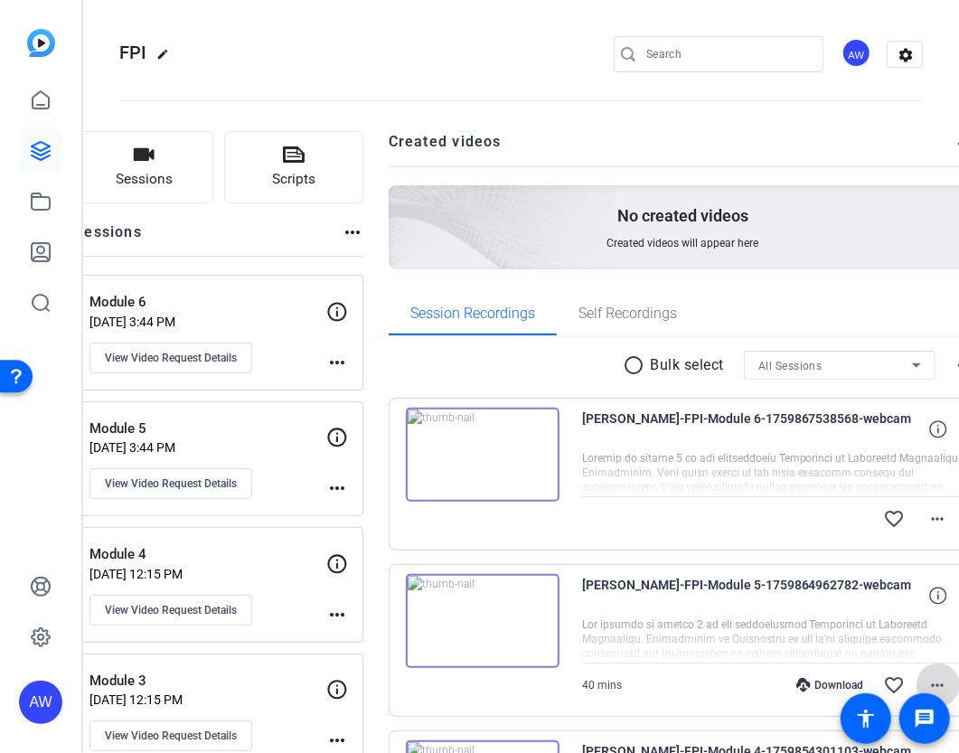
click at [927, 674] on mat-icon "more_horiz" at bounding box center [938, 685] width 22 height 22
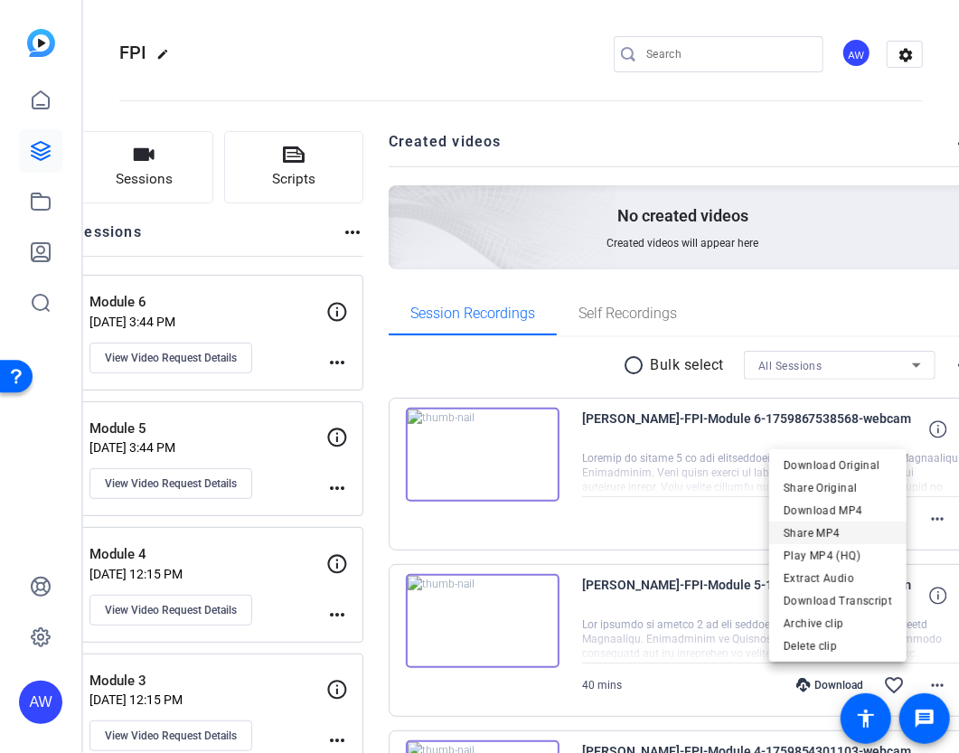
click at [802, 530] on span "Share MP4" at bounding box center [837, 533] width 108 height 22
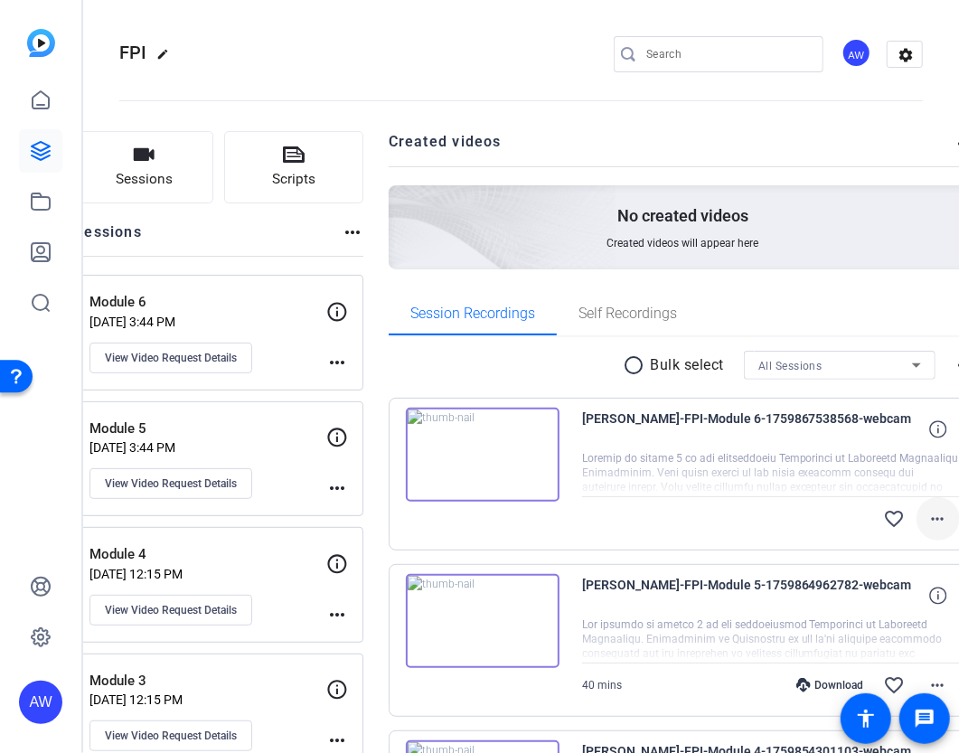
click at [927, 516] on mat-icon "more_horiz" at bounding box center [938, 519] width 22 height 22
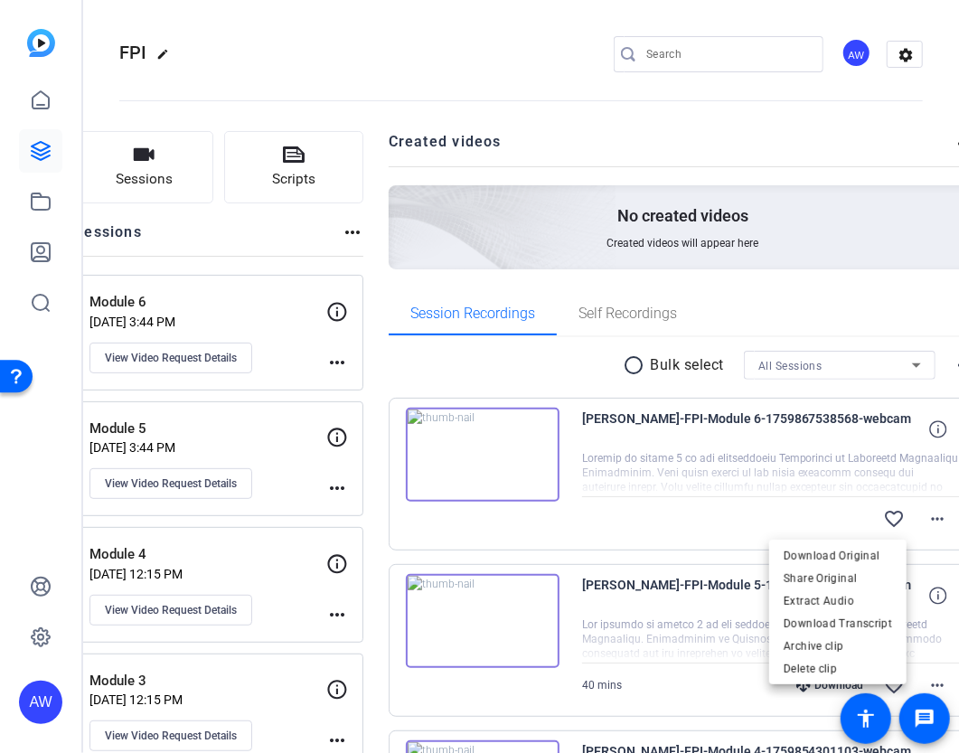
click at [98, 633] on div at bounding box center [479, 376] width 959 height 753
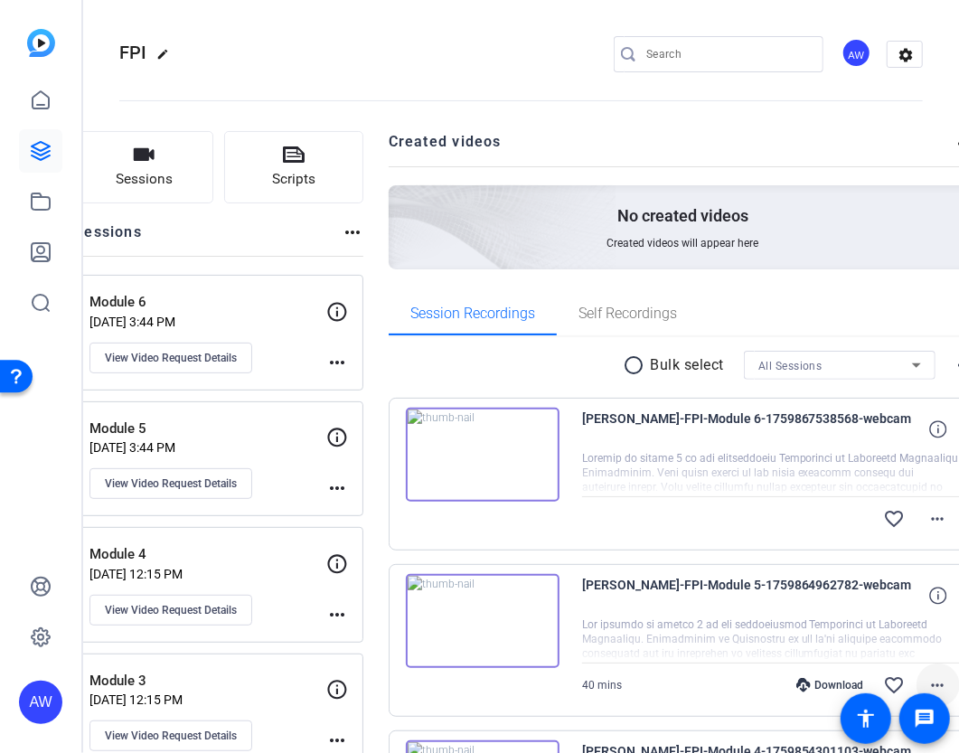
click at [927, 679] on mat-icon "more_horiz" at bounding box center [938, 685] width 22 height 22
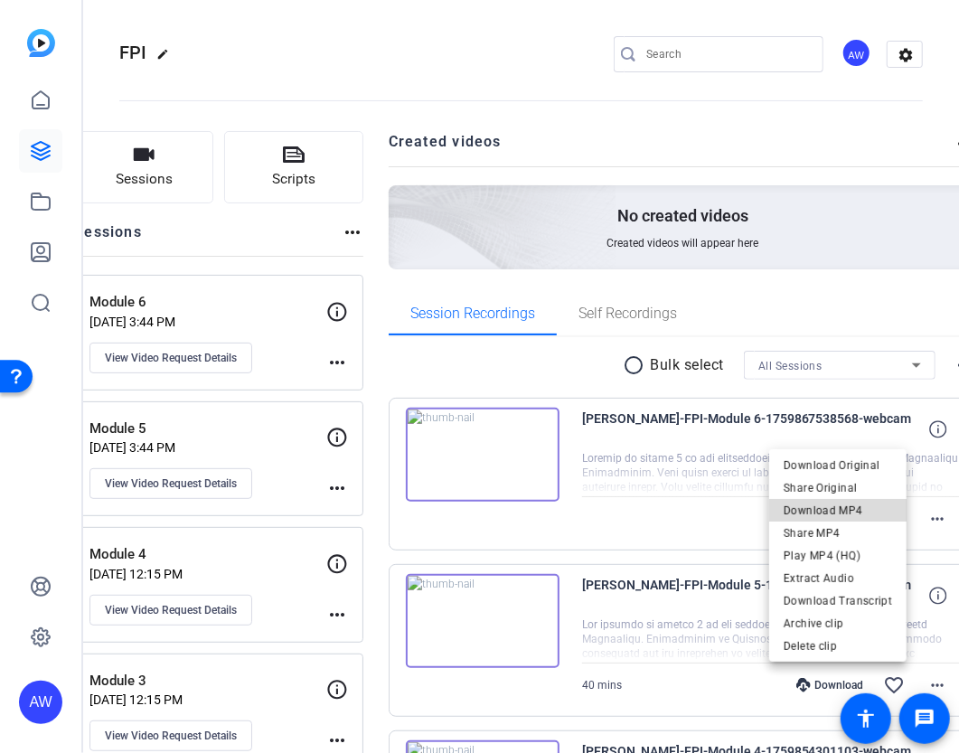
click at [858, 515] on span "Download MP4" at bounding box center [837, 511] width 108 height 22
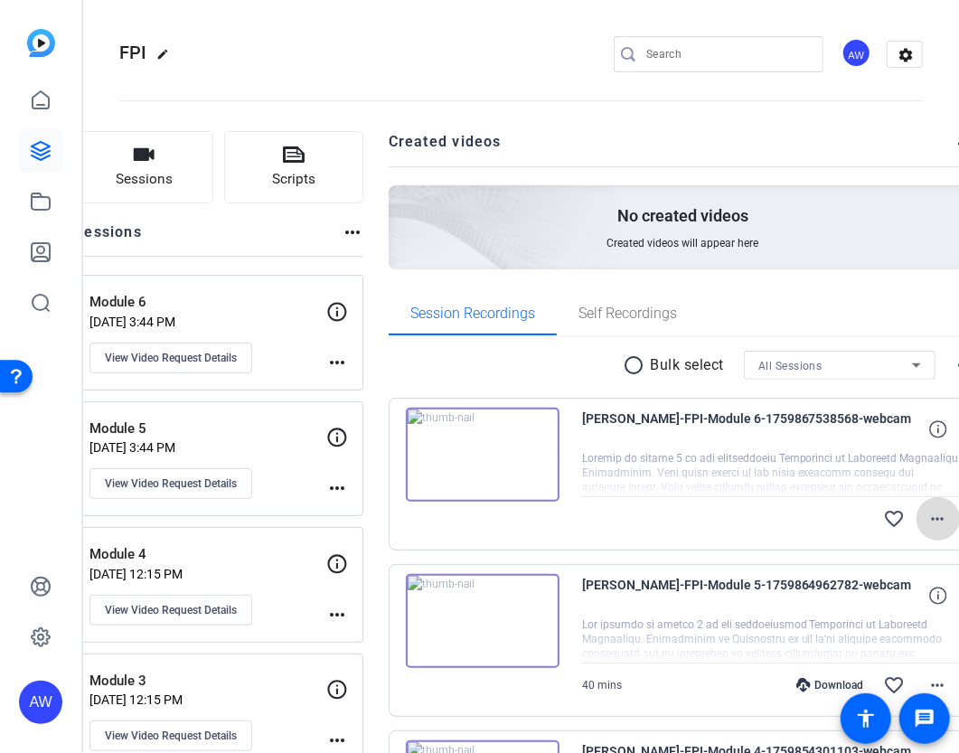
click at [927, 519] on mat-icon "more_horiz" at bounding box center [938, 519] width 22 height 22
click at [927, 514] on mat-icon "more_horiz" at bounding box center [938, 519] width 22 height 22
click at [927, 521] on mat-icon "more_horiz" at bounding box center [938, 519] width 22 height 22
click at [927, 519] on mat-icon "more_horiz" at bounding box center [938, 519] width 22 height 22
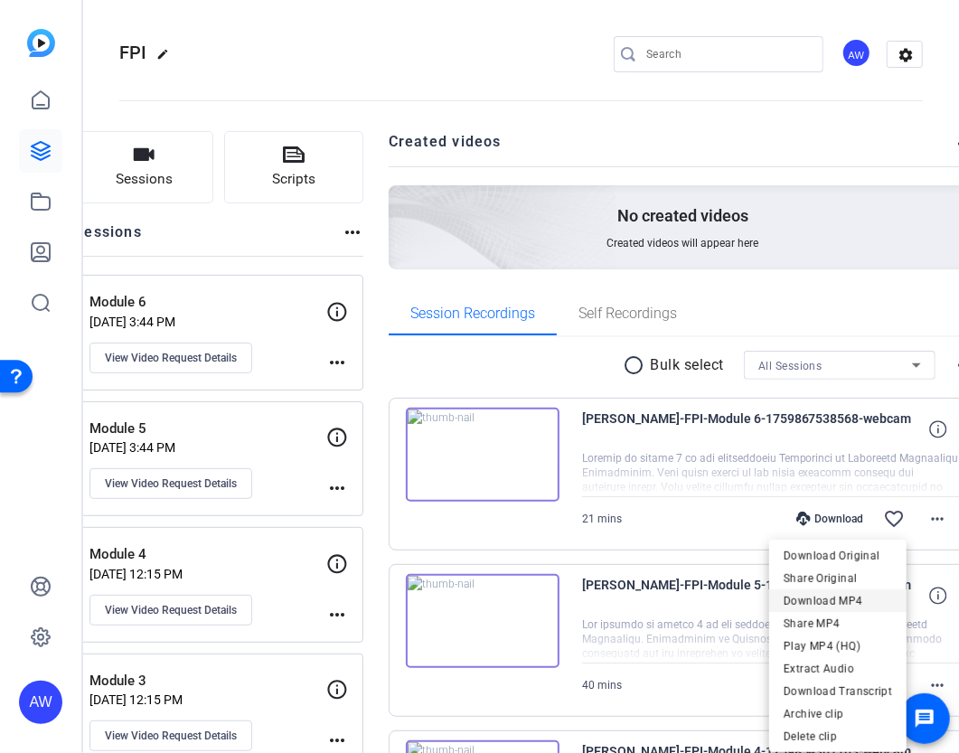
click at [871, 599] on span "Download MP4" at bounding box center [837, 601] width 108 height 22
